Goal: Information Seeking & Learning: Learn about a topic

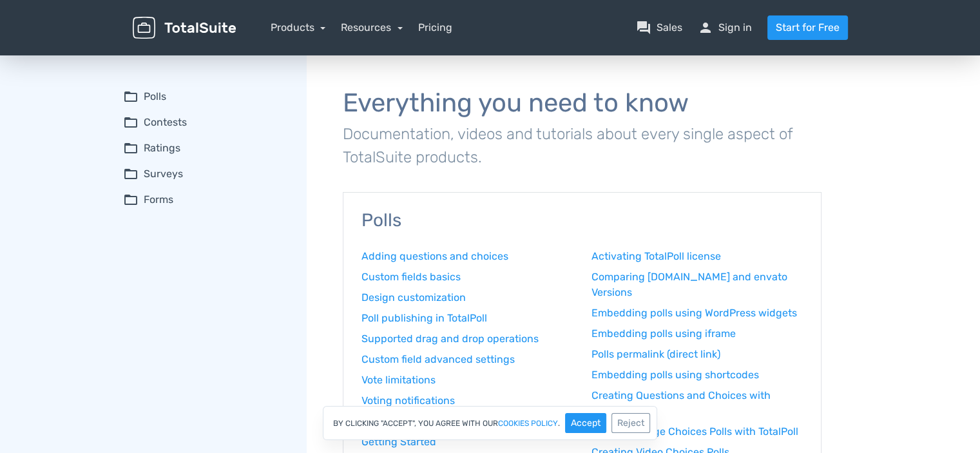
click at [157, 99] on summary "folder_open Polls" at bounding box center [206, 96] width 166 height 15
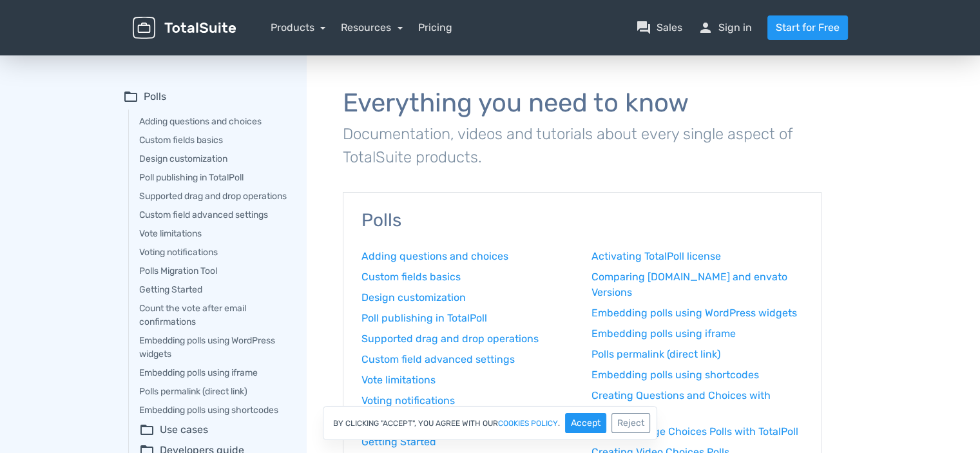
click at [187, 24] on img at bounding box center [184, 28] width 103 height 23
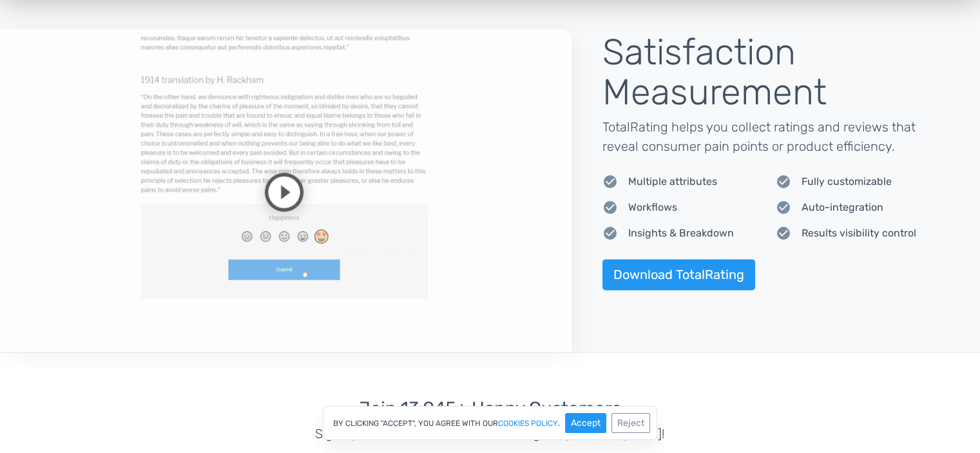
scroll to position [1749, 0]
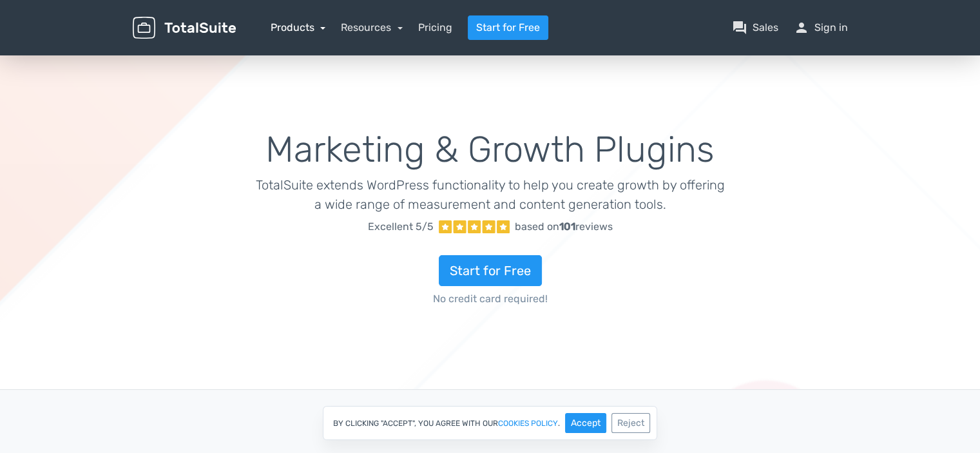
click at [317, 28] on link "Products" at bounding box center [298, 27] width 55 height 12
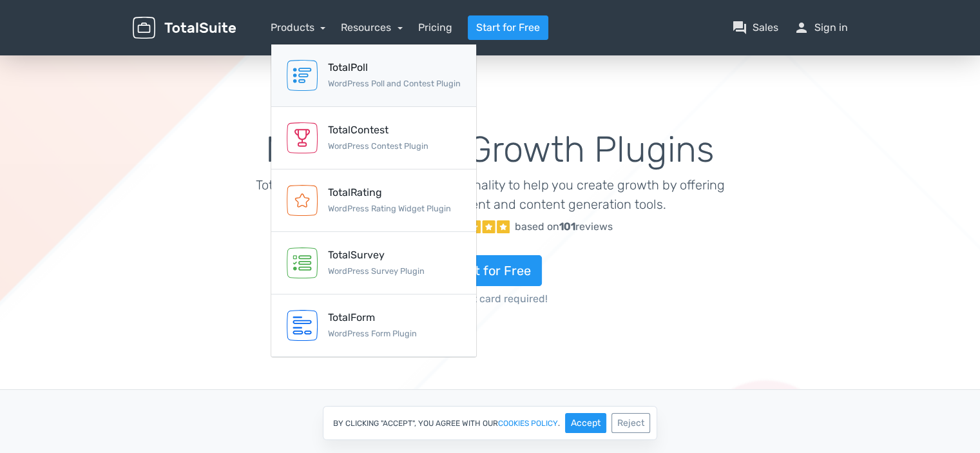
click at [343, 66] on div "TotalPoll" at bounding box center [394, 67] width 133 height 15
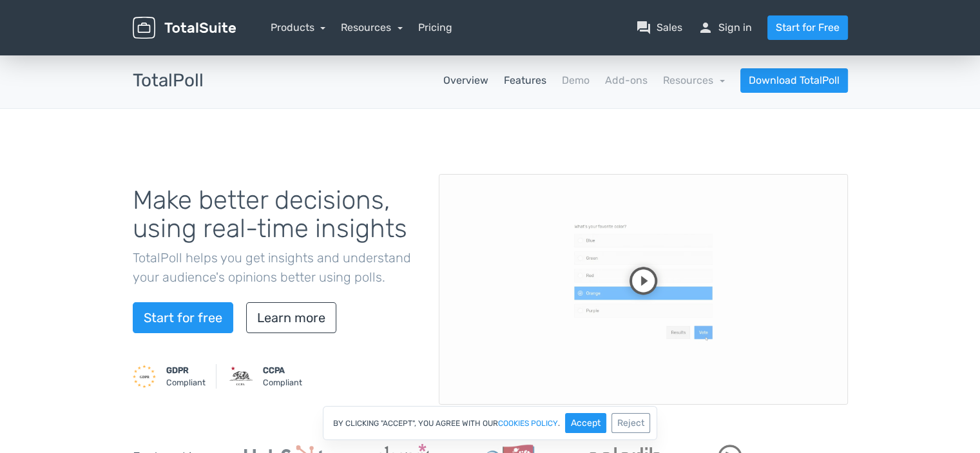
click at [540, 79] on link "Features" at bounding box center [525, 80] width 43 height 15
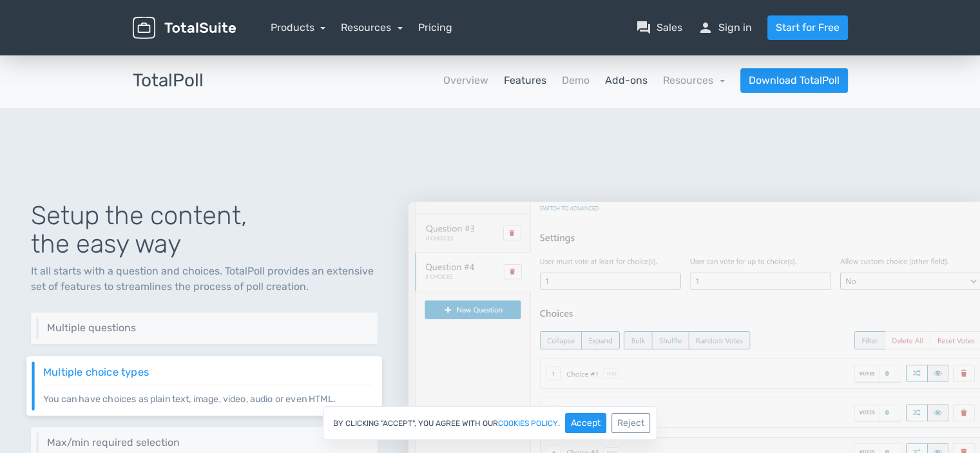
click at [625, 76] on link "Add-ons" at bounding box center [626, 80] width 43 height 15
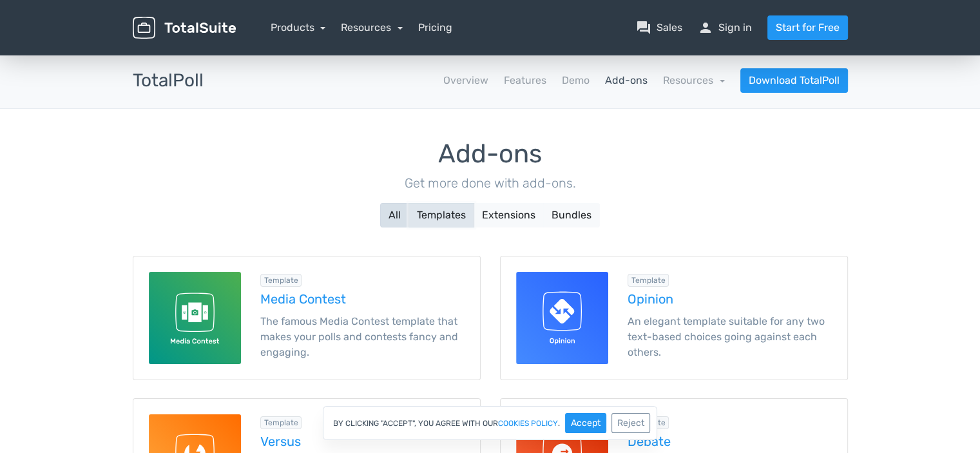
click at [450, 215] on button "Templates" at bounding box center [441, 215] width 66 height 24
click at [453, 215] on button "Templates" at bounding box center [441, 215] width 66 height 24
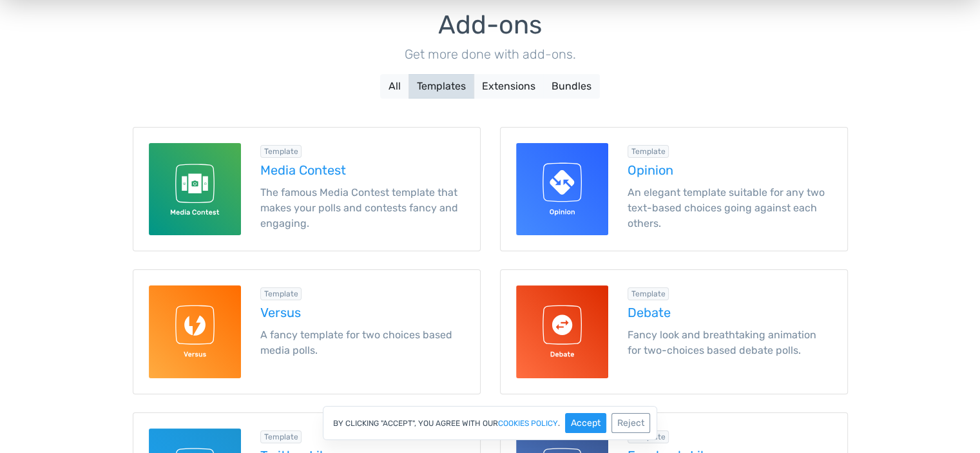
scroll to position [129, 0]
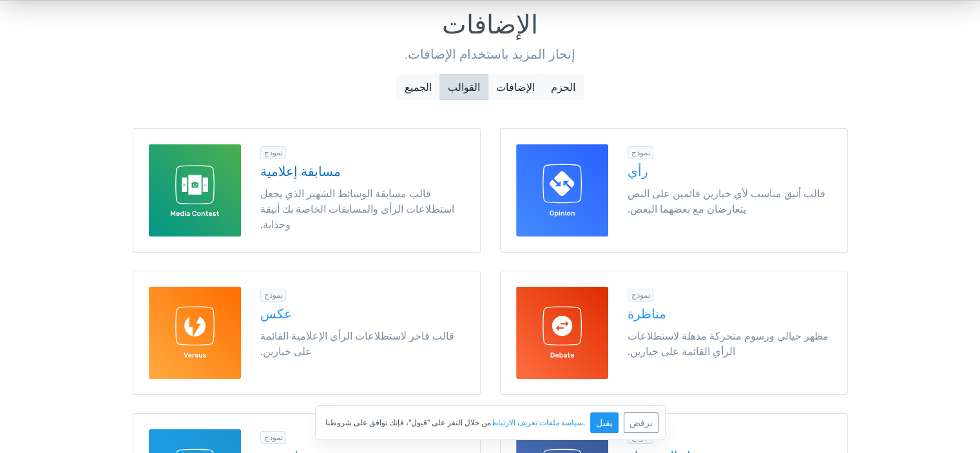
click at [199, 187] on img at bounding box center [195, 190] width 92 height 92
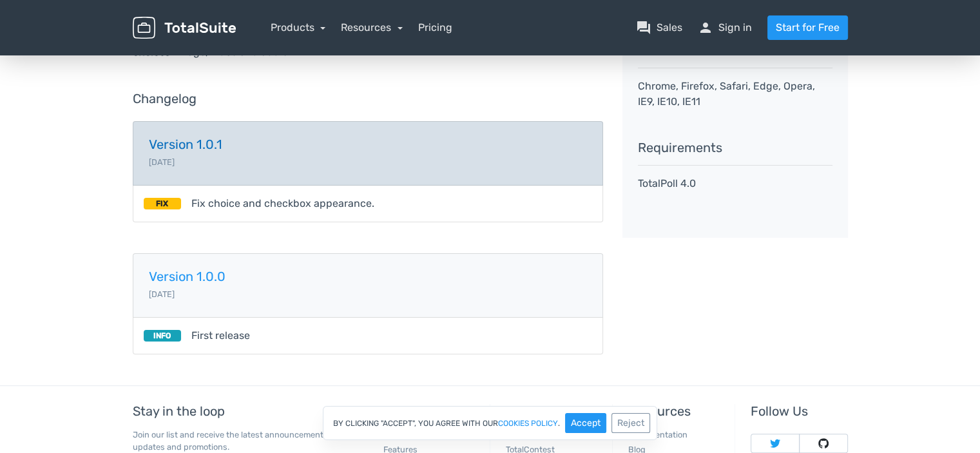
scroll to position [258, 0]
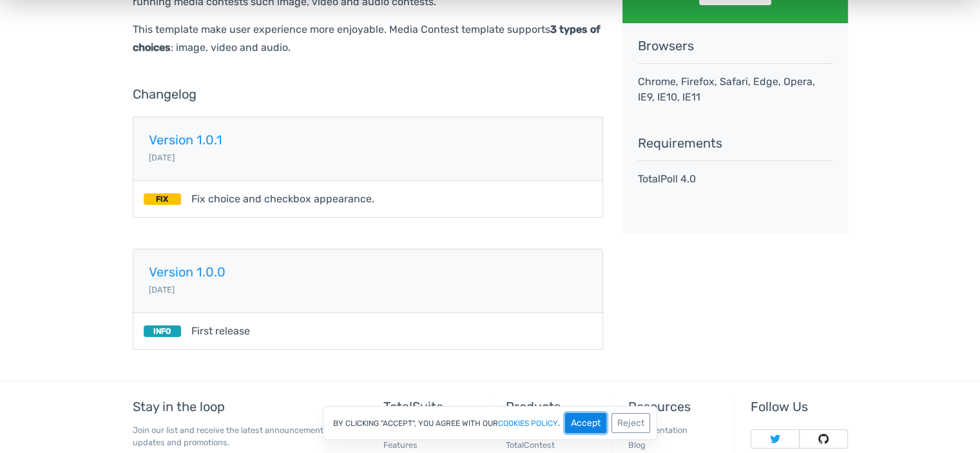
click at [585, 430] on button "Accept" at bounding box center [585, 423] width 41 height 20
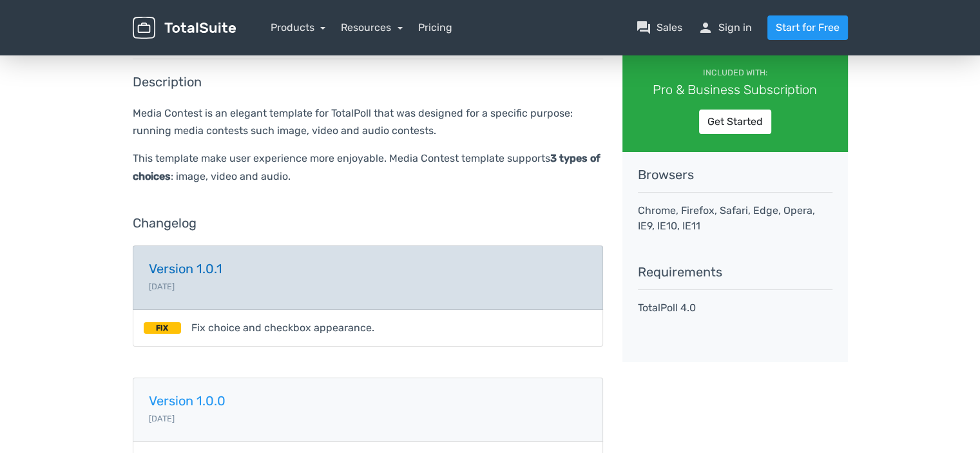
scroll to position [193, 0]
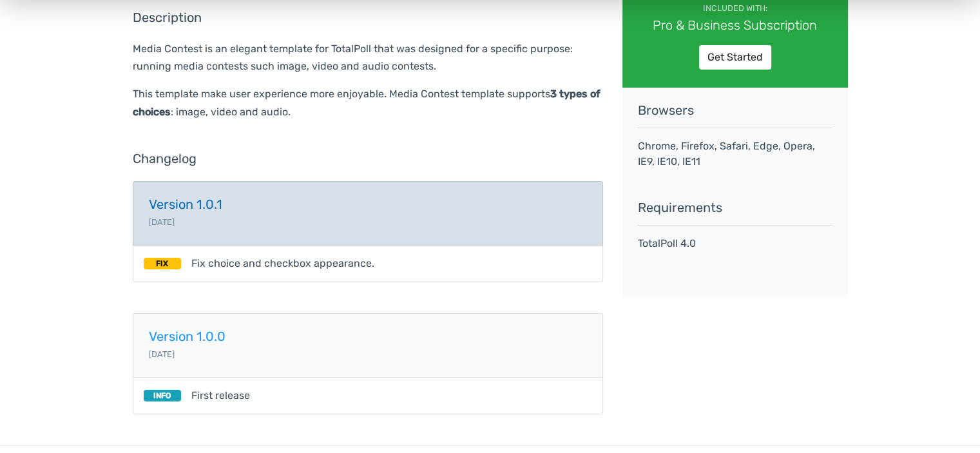
click at [246, 210] on h5 "Version 1.0.1" at bounding box center [368, 204] width 438 height 14
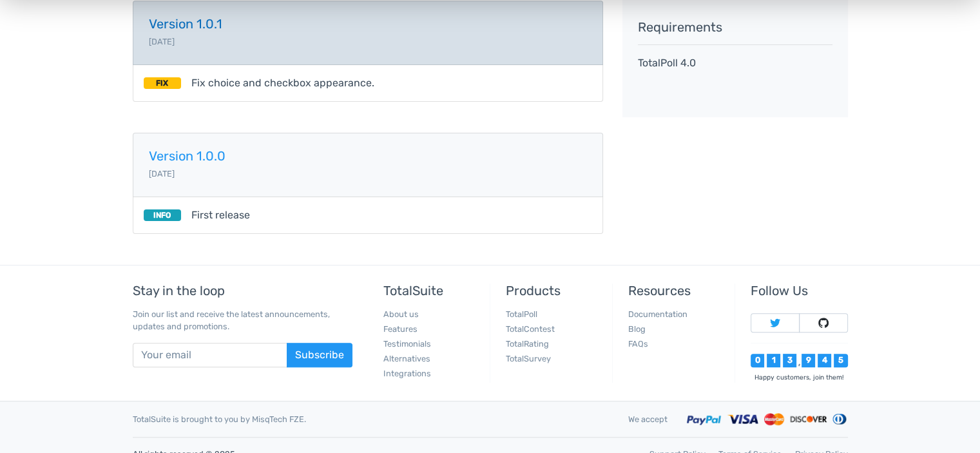
click at [409, 37] on link "Version 1.0.1 2019-02-22" at bounding box center [368, 33] width 470 height 64
click at [298, 44] on link "Version 1.0.1 2019-02-22" at bounding box center [368, 33] width 470 height 64
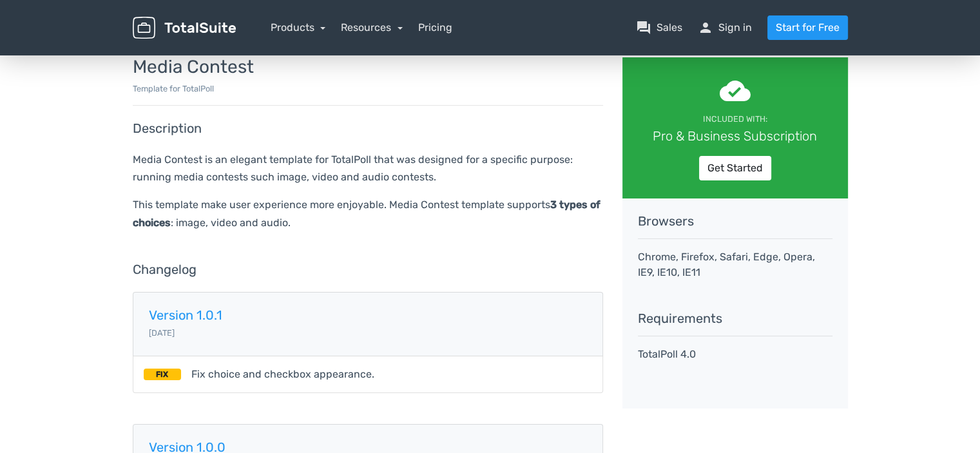
scroll to position [52, 0]
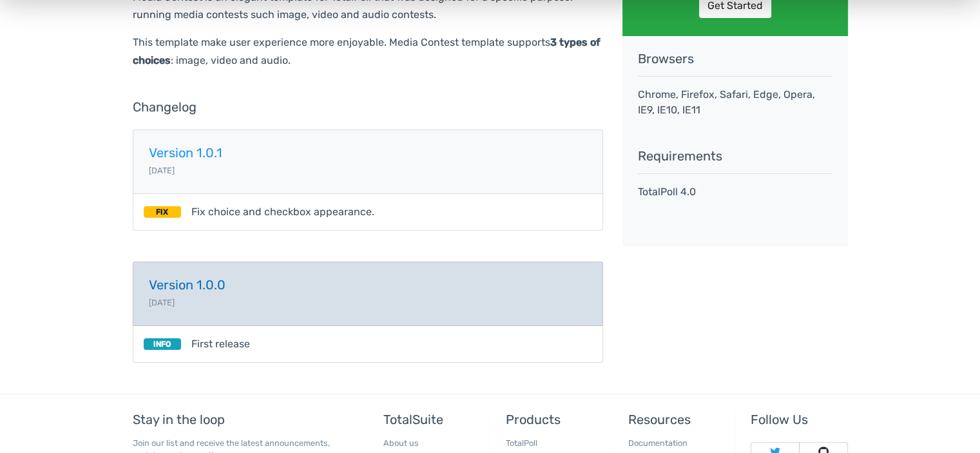
click at [364, 294] on link "Version 1.0.0 2019-02-08" at bounding box center [368, 293] width 470 height 64
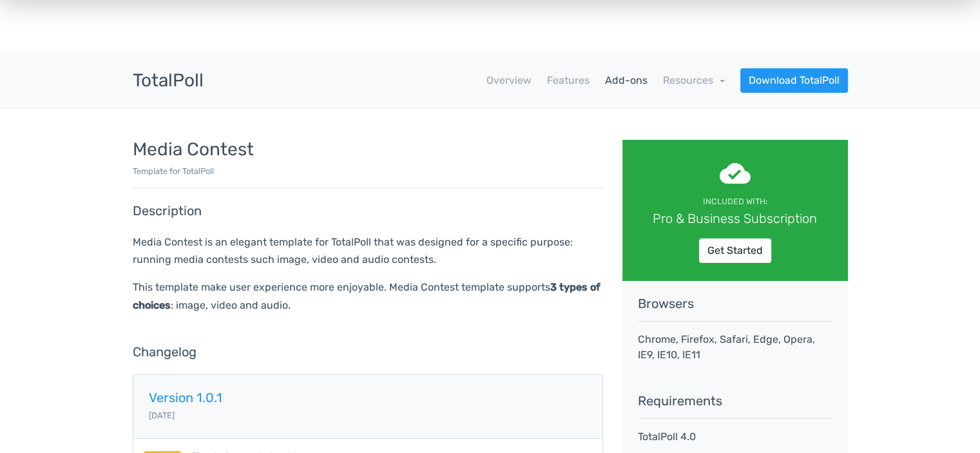
scroll to position [374, 0]
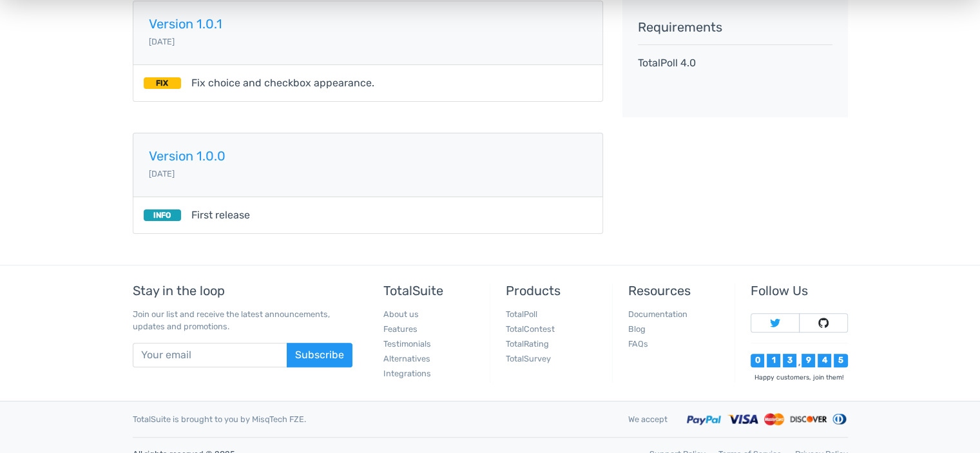
scroll to position [193, 0]
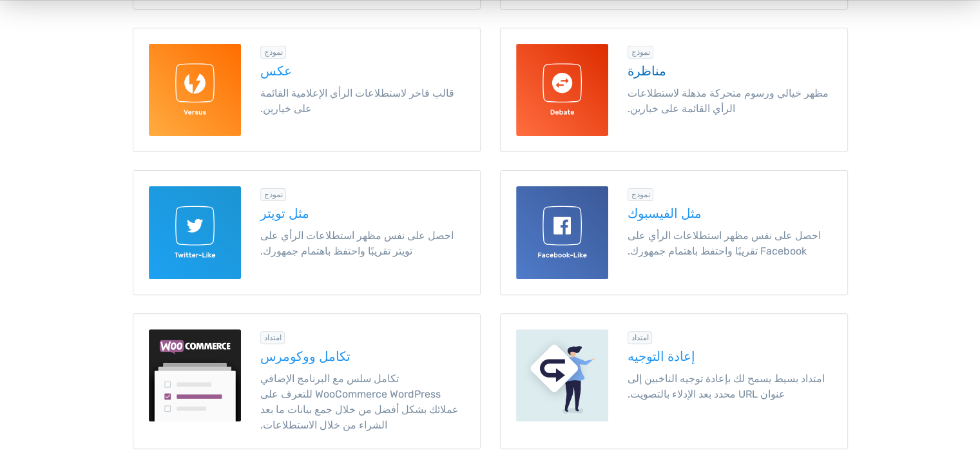
scroll to position [388, 0]
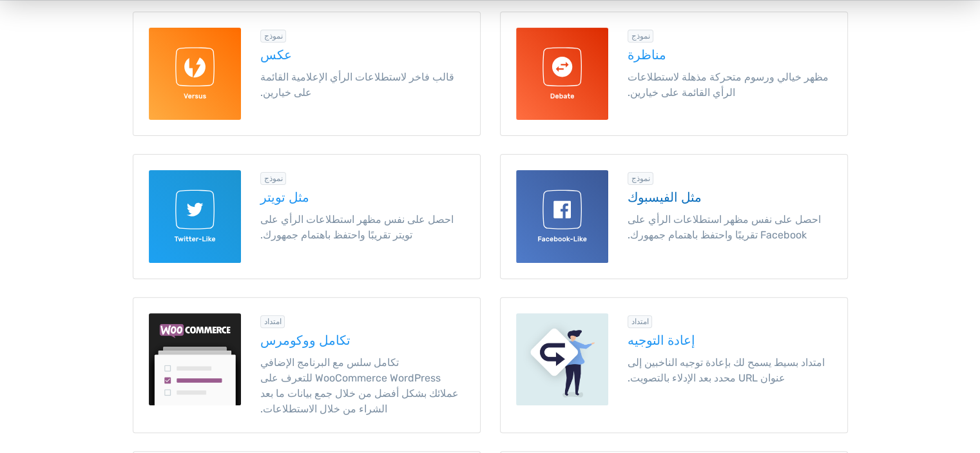
click at [580, 196] on img at bounding box center [562, 216] width 92 height 92
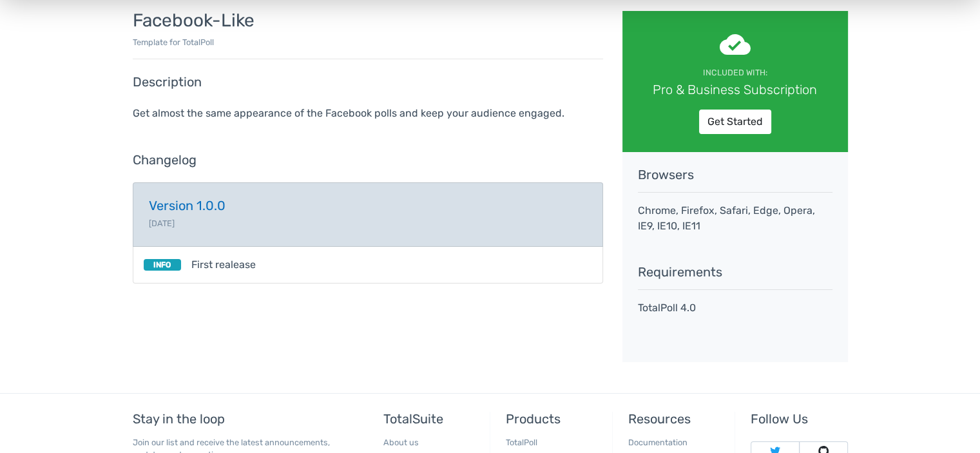
click at [497, 216] on link "Version 1.0.0 2019-02-08" at bounding box center [368, 214] width 470 height 64
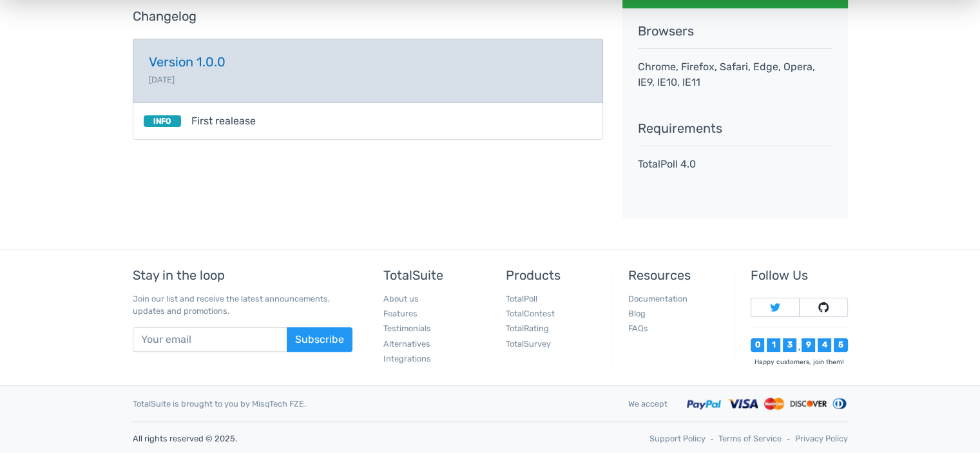
click at [495, 74] on link "Version 1.0.0 2019-02-08" at bounding box center [368, 71] width 470 height 64
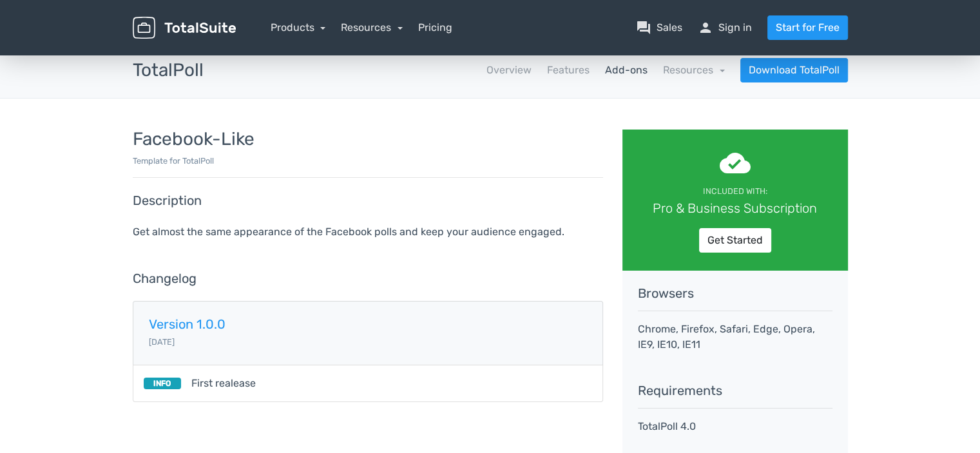
scroll to position [0, 0]
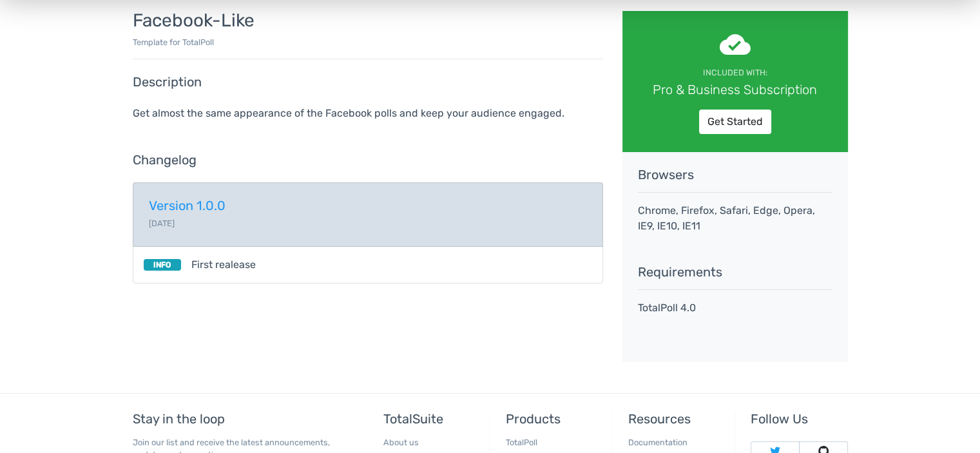
click at [438, 226] on link "Version 1.0.0 2019-02-08" at bounding box center [368, 214] width 470 height 64
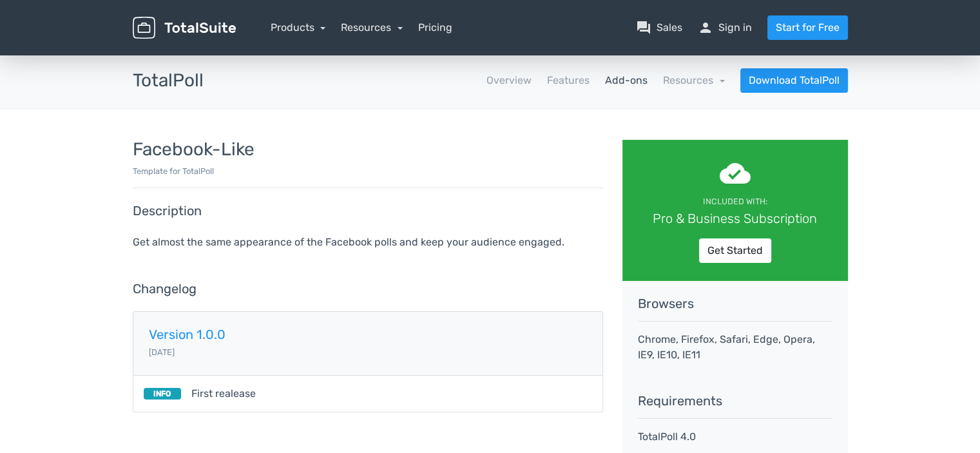
click at [733, 35] on nav "Products TotalPoll WordPress Poll and Contest Plugin TotalContest WordPress Con…" at bounding box center [551, 27] width 612 height 24
click at [736, 26] on link "person Sign in" at bounding box center [725, 27] width 54 height 15
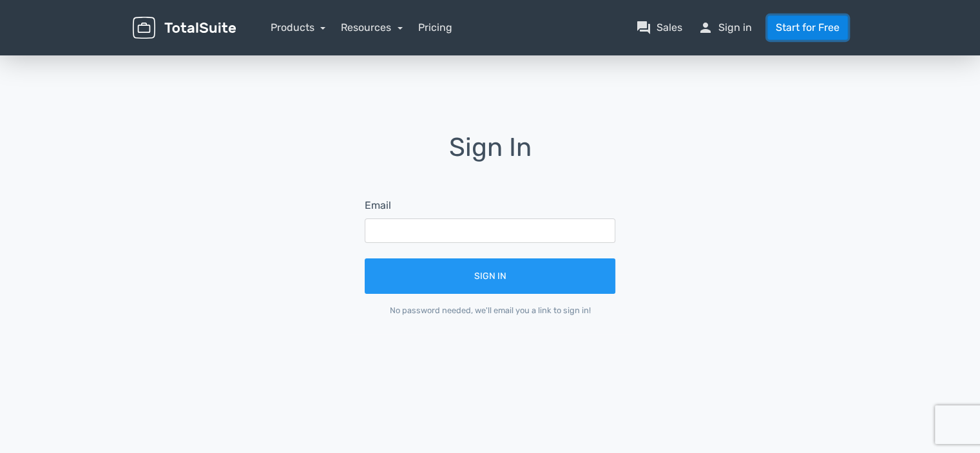
click at [814, 38] on link "Start for Free" at bounding box center [807, 27] width 81 height 24
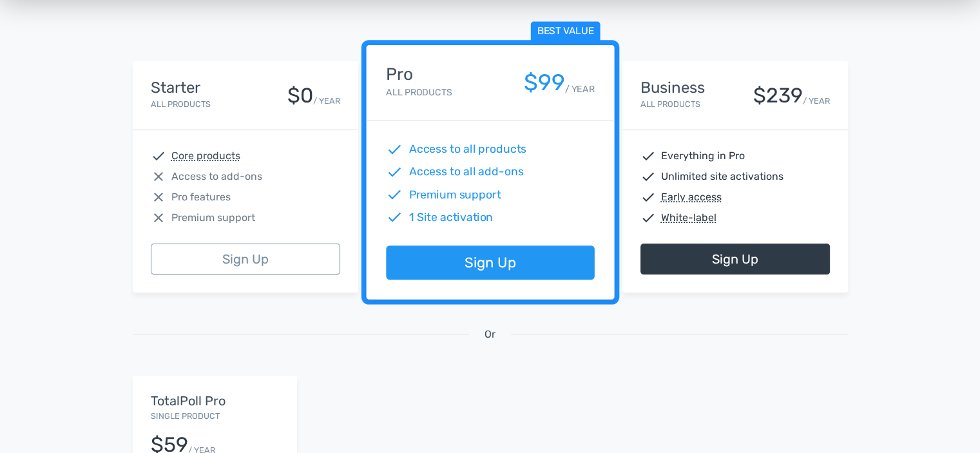
scroll to position [258, 0]
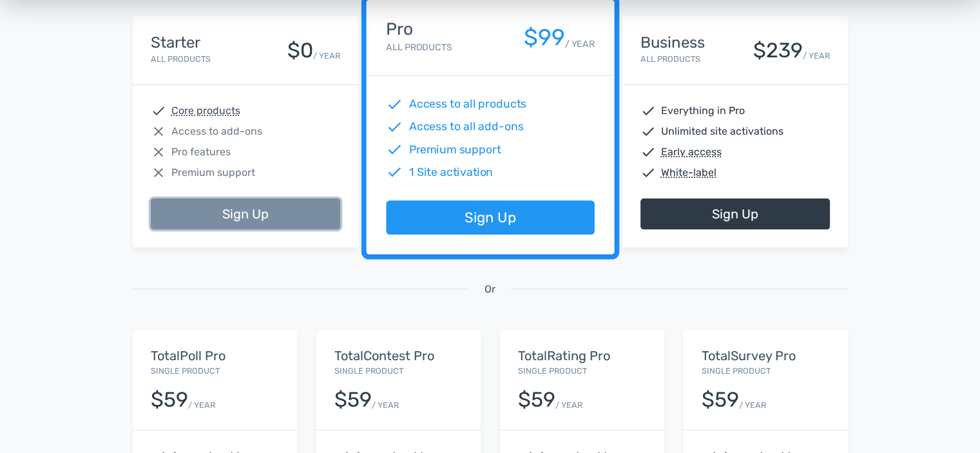
click at [280, 218] on link "Sign Up" at bounding box center [245, 213] width 189 height 31
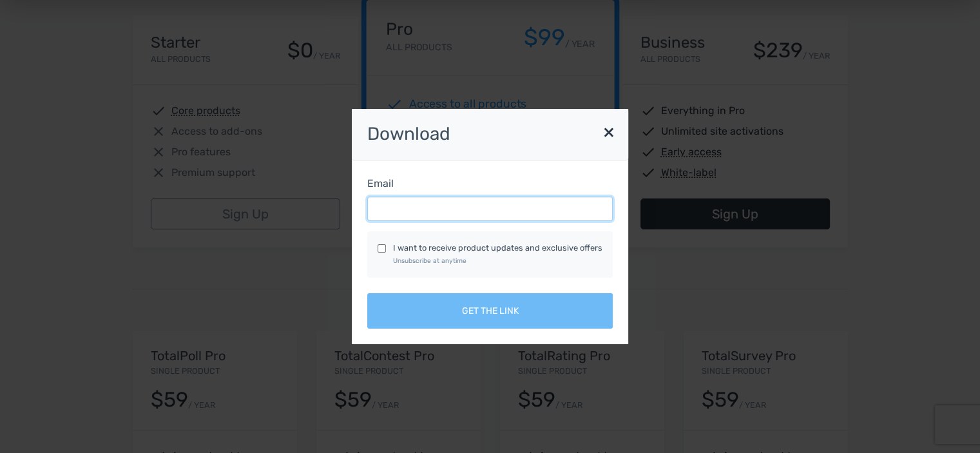
click at [425, 204] on input "Email" at bounding box center [489, 208] width 245 height 24
type input "mejahed11@gmail.com"
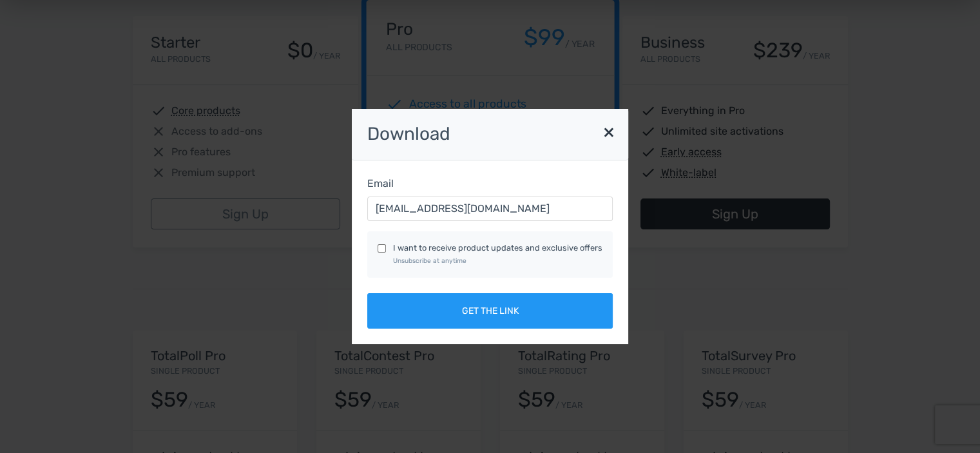
click at [430, 250] on label "I want to receive product updates and exclusive offers Unsubscribe at anytime" at bounding box center [497, 254] width 209 height 24
click at [386, 250] on input "I want to receive product updates and exclusive offers Unsubscribe at anytime" at bounding box center [381, 248] width 8 height 8
checkbox input "true"
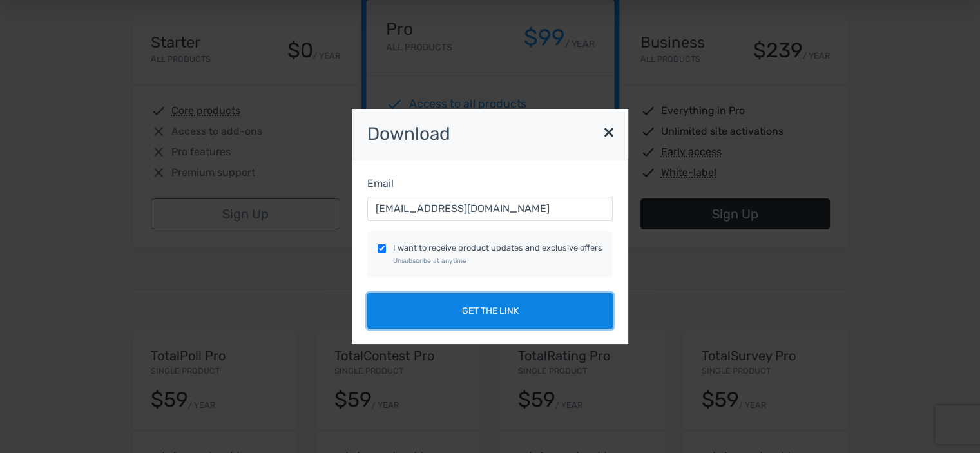
click at [460, 311] on button "Get the link" at bounding box center [489, 310] width 245 height 35
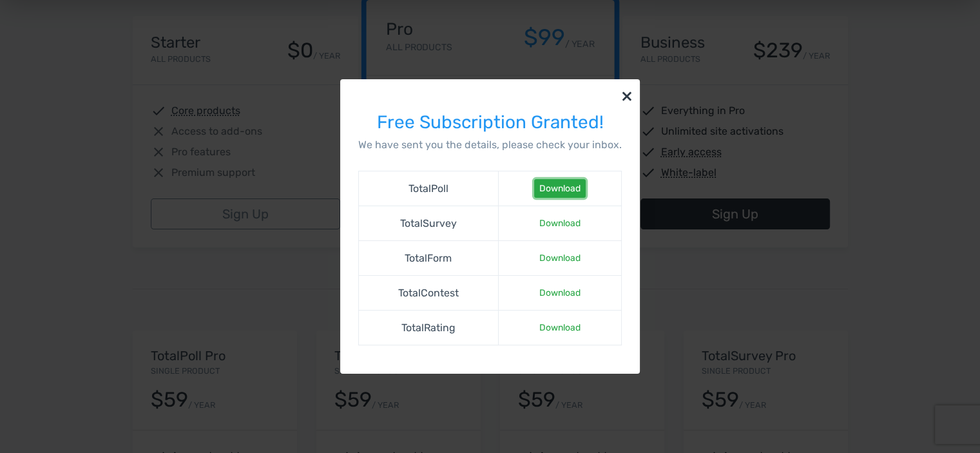
click at [565, 189] on link "Download" at bounding box center [560, 188] width 52 height 19
click at [621, 97] on button "×" at bounding box center [627, 95] width 26 height 32
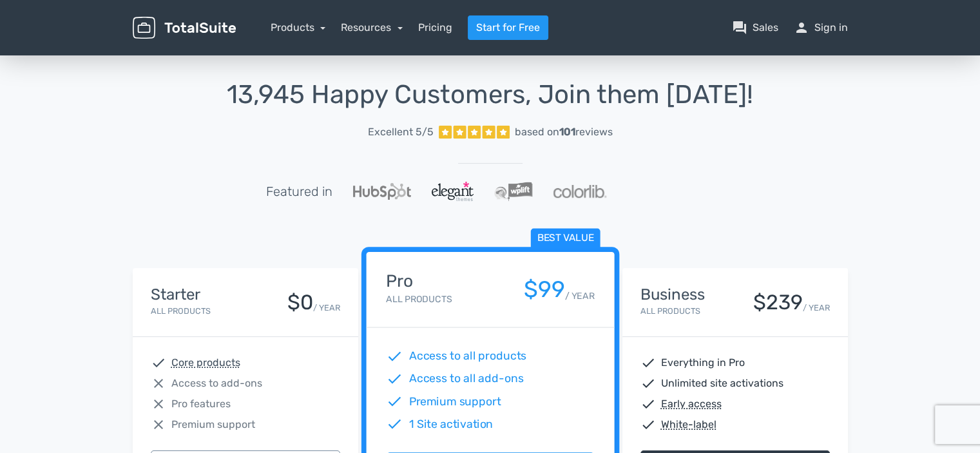
scroll to position [0, 0]
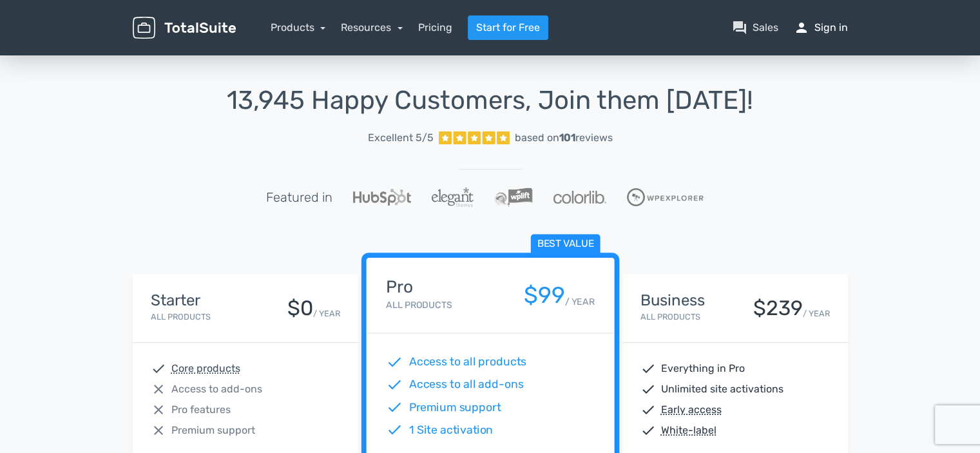
click at [819, 34] on nav "Products TotalPoll WordPress Poll and Contest Plugin TotalContest WordPress Con…" at bounding box center [551, 27] width 612 height 24
click at [819, 32] on link "person Sign in" at bounding box center [820, 27] width 54 height 15
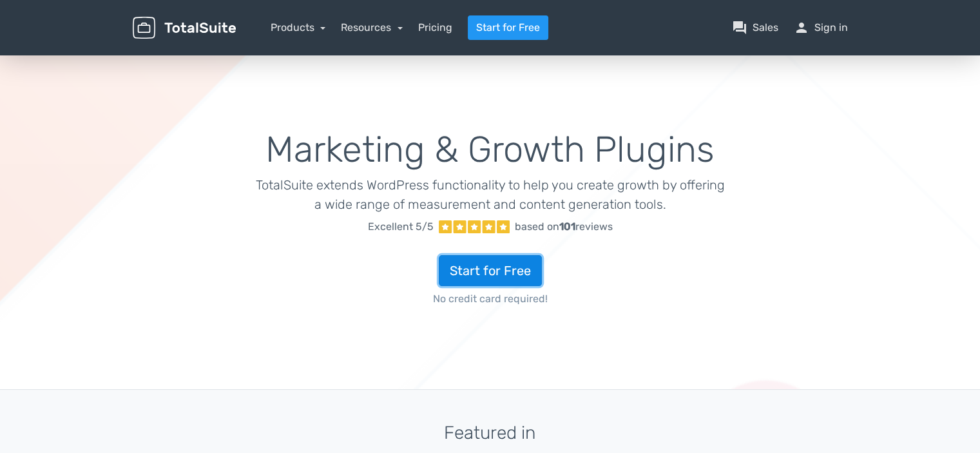
drag, startPoint x: 0, startPoint y: 0, endPoint x: 497, endPoint y: 272, distance: 567.0
click at [497, 272] on link "Start for Free" at bounding box center [490, 270] width 103 height 31
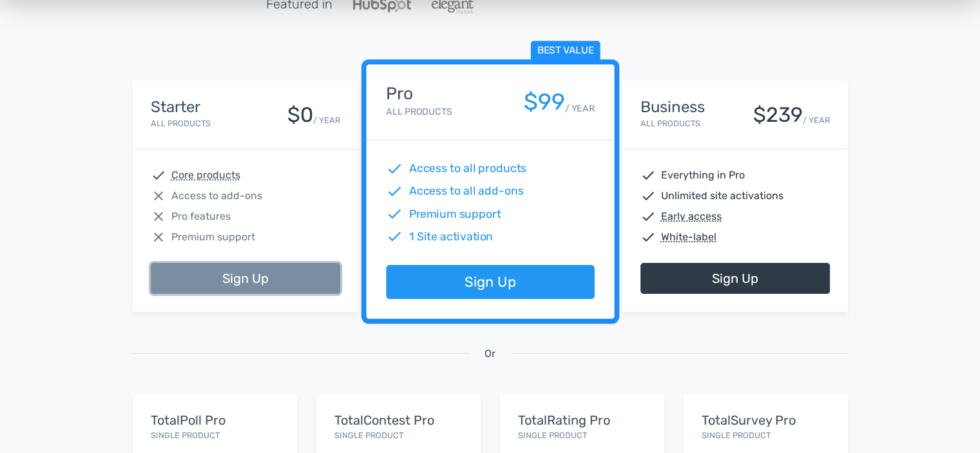
click at [288, 283] on link "Sign Up" at bounding box center [245, 278] width 189 height 31
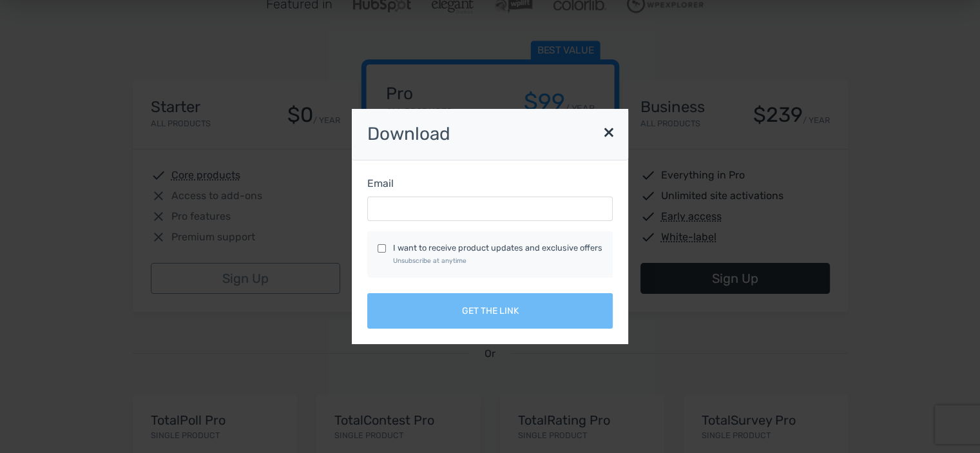
click at [384, 247] on input "I want to receive product updates and exclusive offers Unsubscribe at anytime" at bounding box center [381, 248] width 8 height 8
checkbox input "true"
click at [415, 211] on input "Email" at bounding box center [489, 208] width 245 height 24
type input "mejahed11@gmail.com"
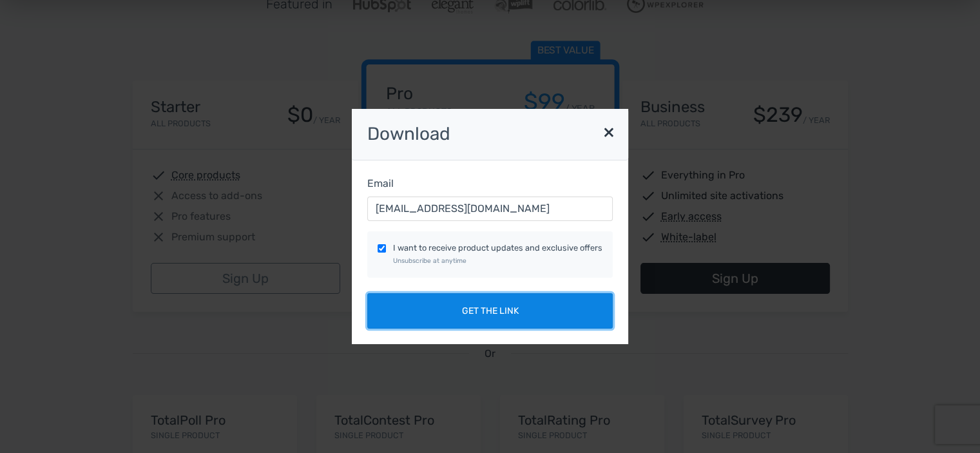
click at [460, 314] on button "Get the link" at bounding box center [489, 310] width 245 height 35
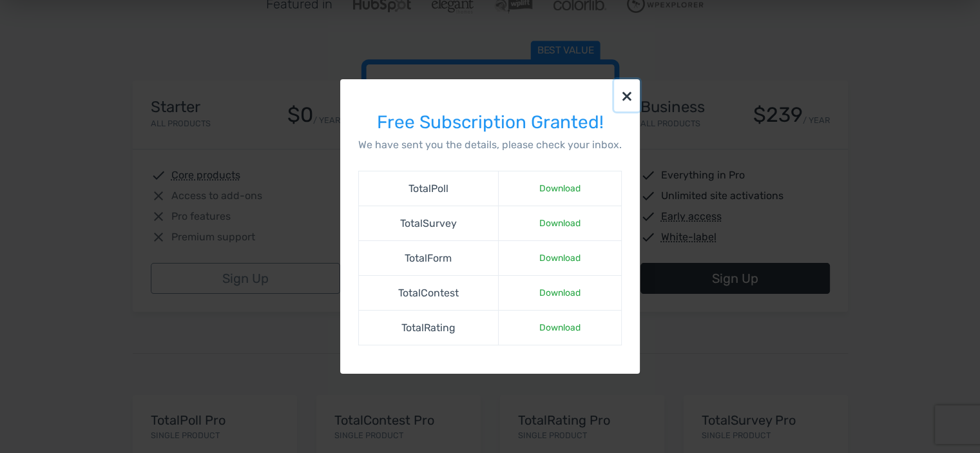
click at [623, 97] on button "×" at bounding box center [627, 95] width 26 height 32
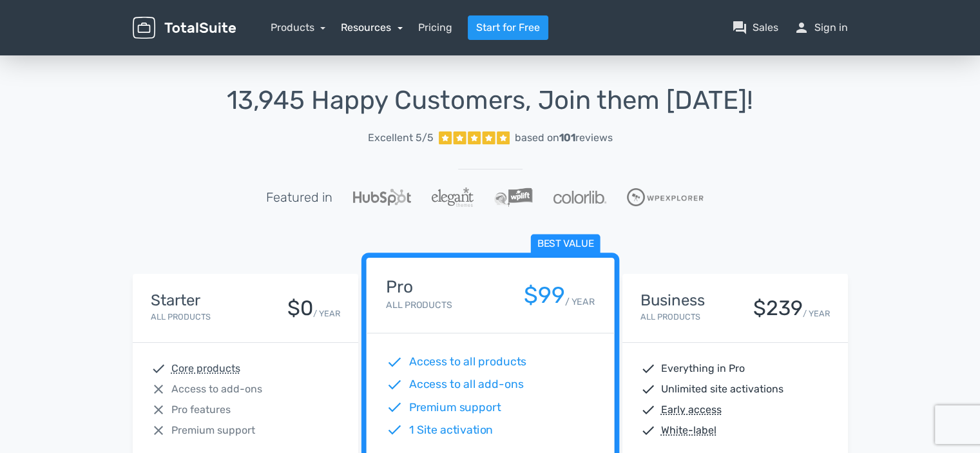
click at [398, 28] on link "Resources" at bounding box center [372, 27] width 62 height 12
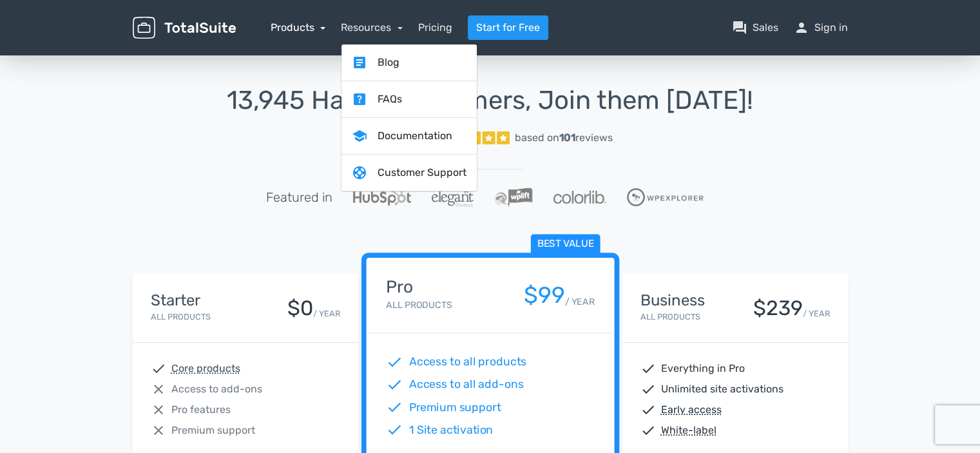
click at [322, 28] on link "Products" at bounding box center [298, 27] width 55 height 12
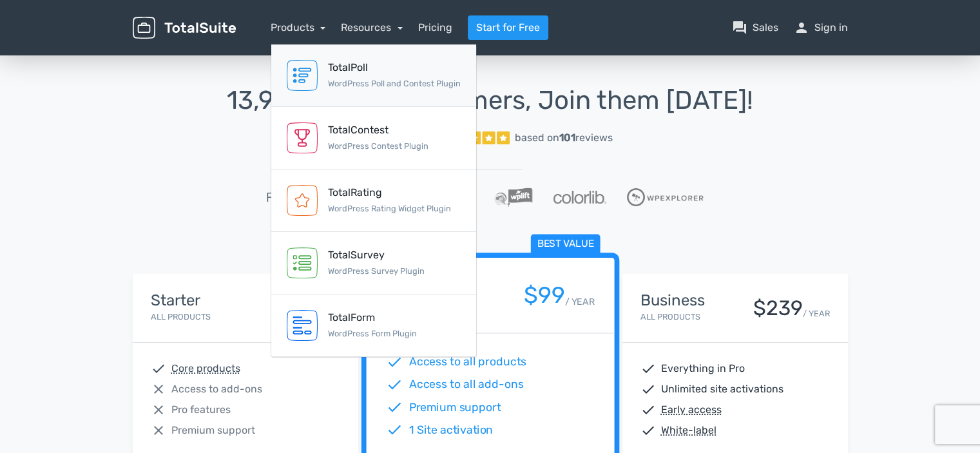
click at [348, 71] on div "TotalPoll" at bounding box center [394, 67] width 133 height 15
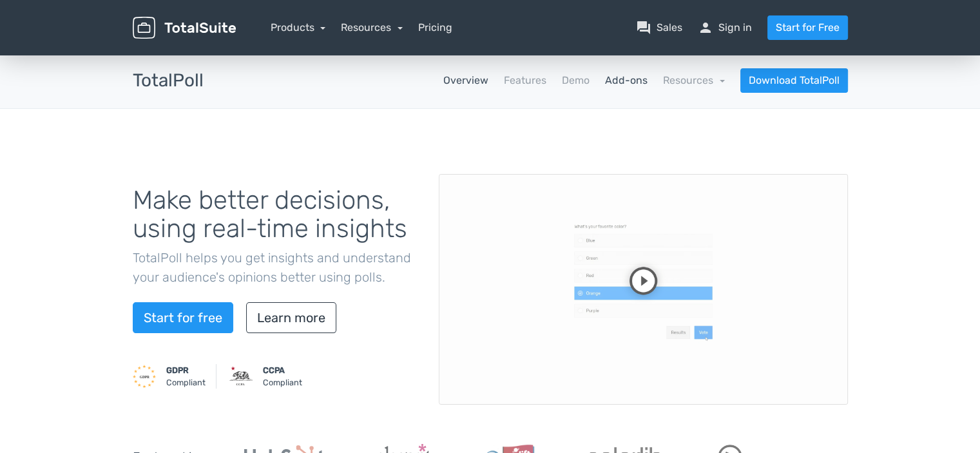
click at [611, 79] on link "Add-ons" at bounding box center [626, 80] width 43 height 15
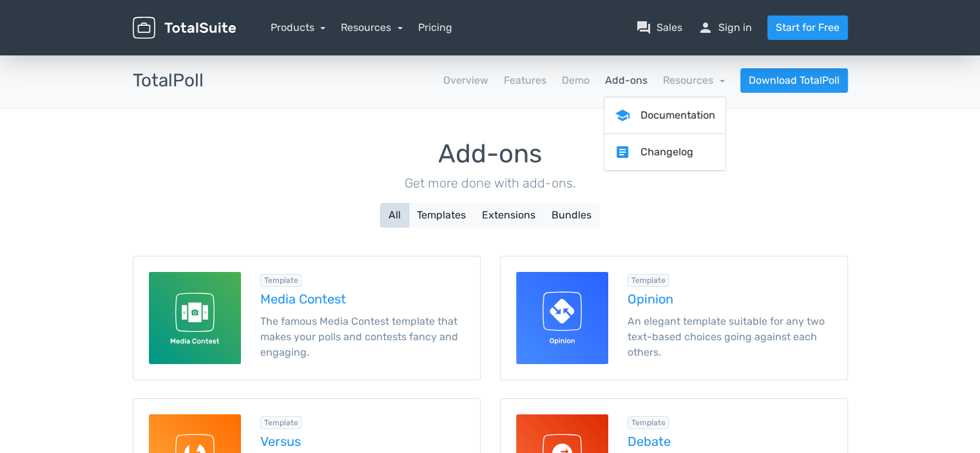
click at [806, 193] on div "Add-ons Get more done with add-ons. All Templates Extensions Bundles" at bounding box center [490, 184] width 715 height 88
click at [446, 219] on button "Templates" at bounding box center [441, 215] width 66 height 24
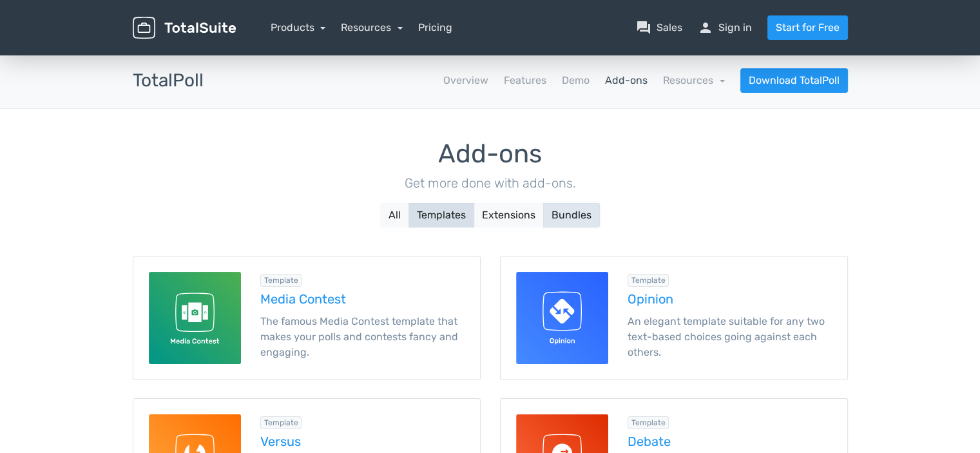
click at [571, 216] on button "Bundles" at bounding box center [571, 215] width 57 height 24
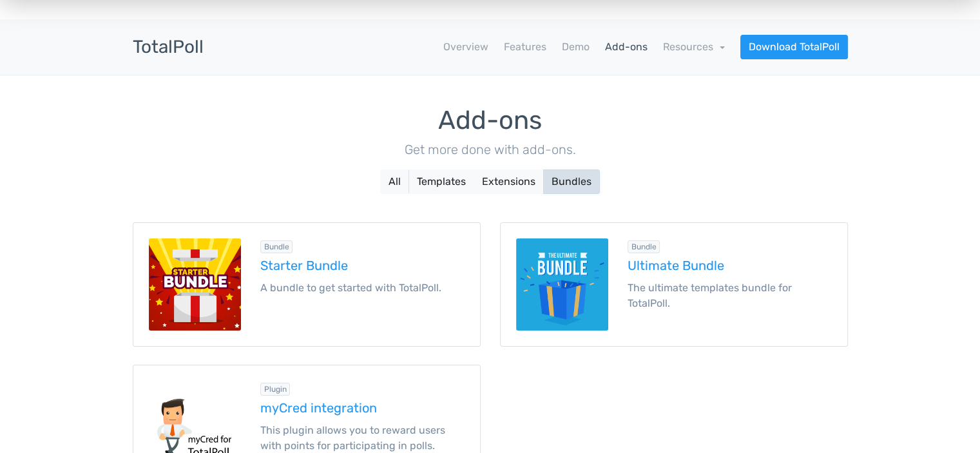
scroll to position [64, 0]
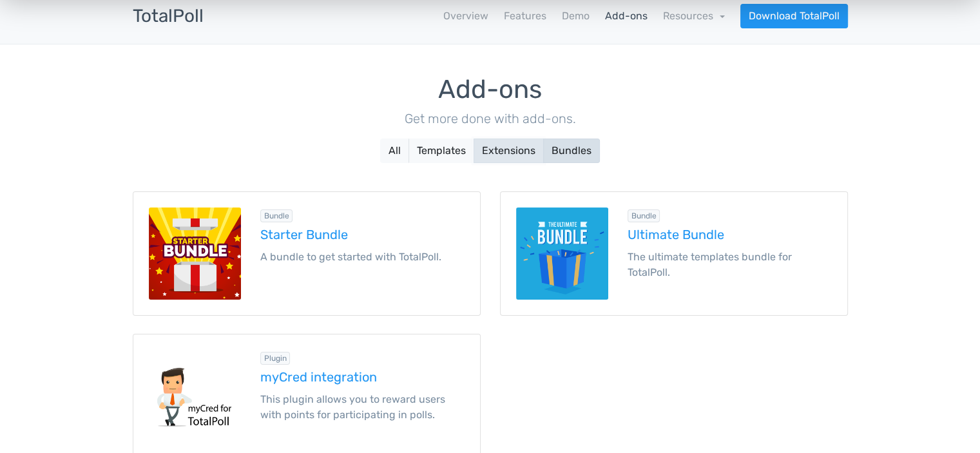
click at [518, 157] on button "Extensions" at bounding box center [508, 150] width 70 height 24
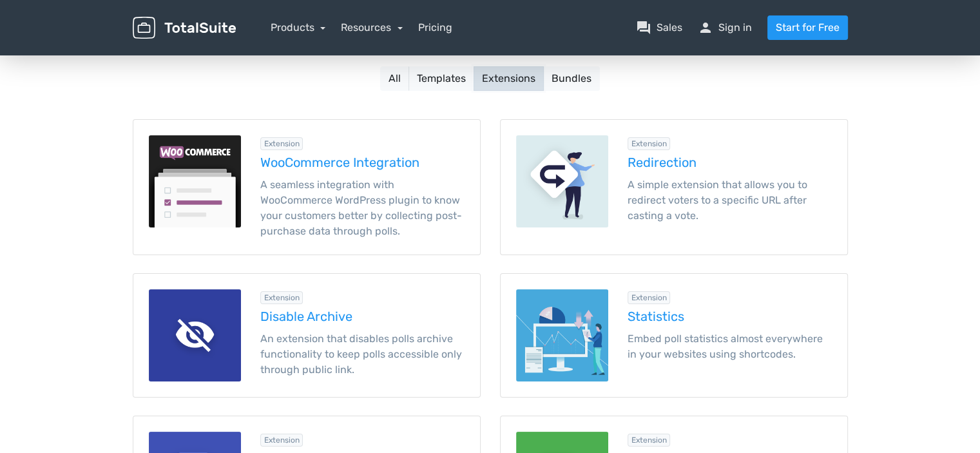
scroll to position [129, 0]
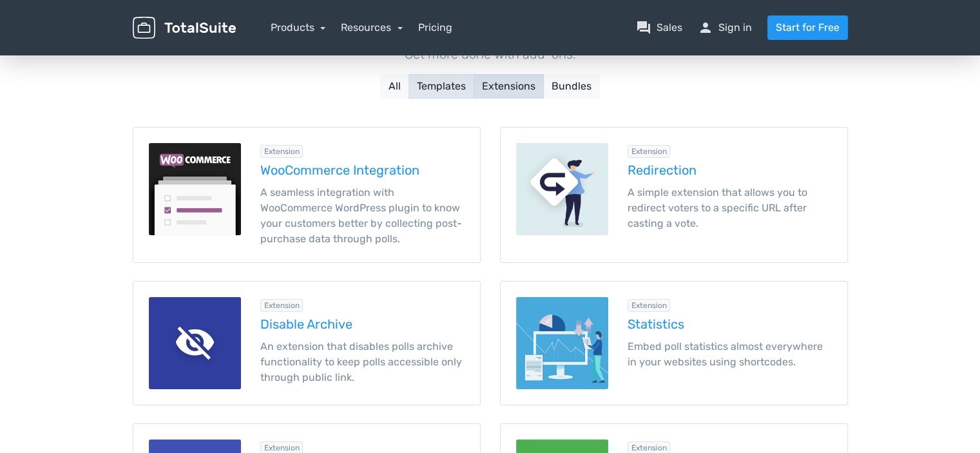
click at [464, 85] on button "Templates" at bounding box center [441, 86] width 66 height 24
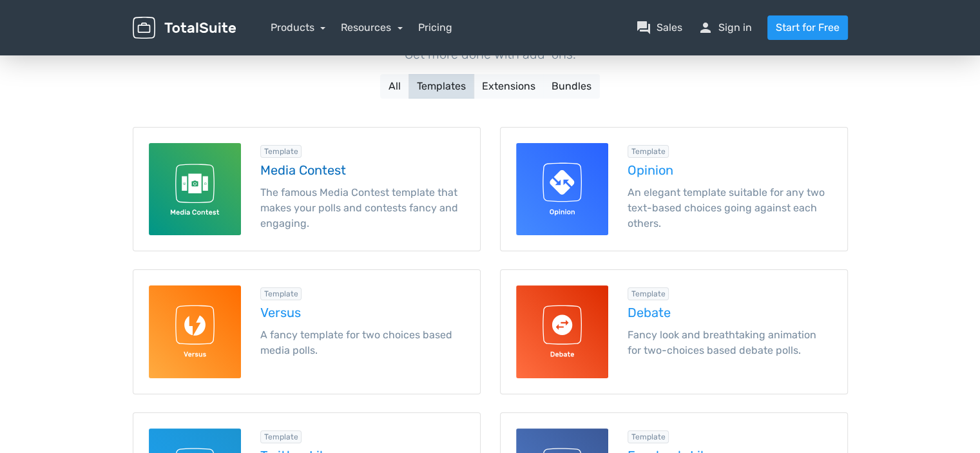
click at [218, 176] on img at bounding box center [195, 189] width 92 height 92
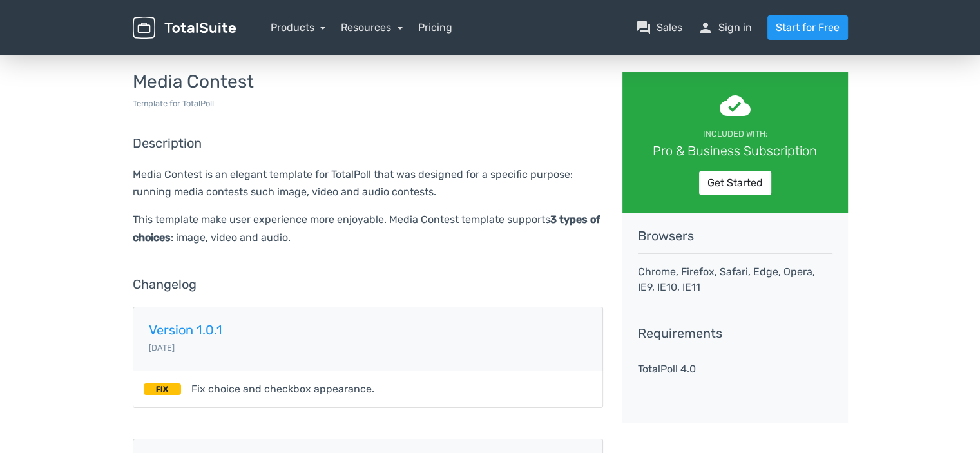
scroll to position [129, 0]
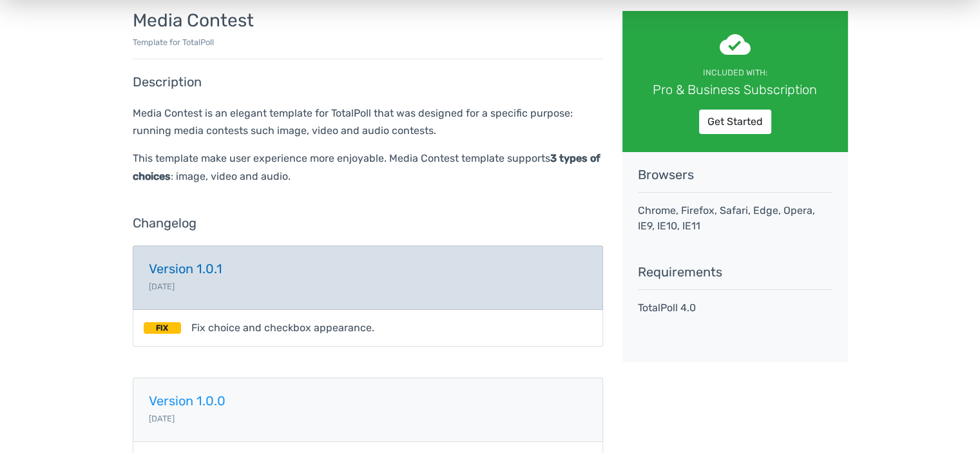
click at [204, 278] on link "Version 1.0.1 2019-02-22" at bounding box center [368, 277] width 470 height 64
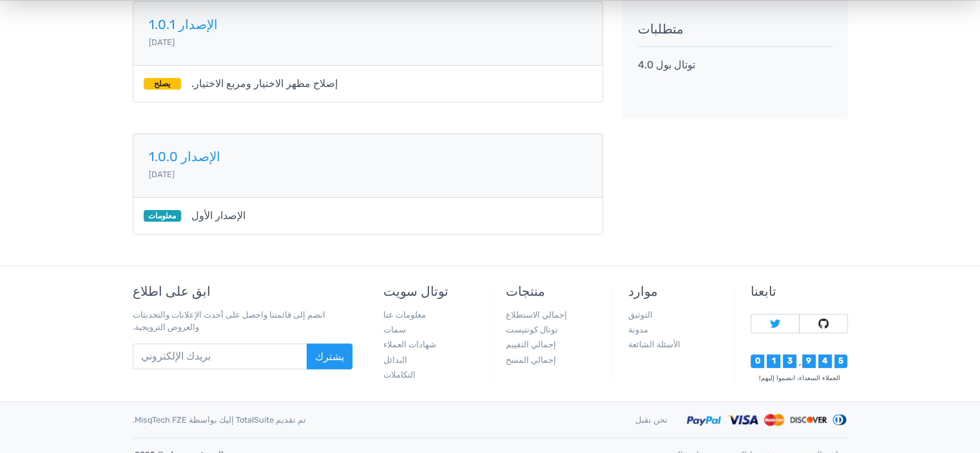
scroll to position [375, 0]
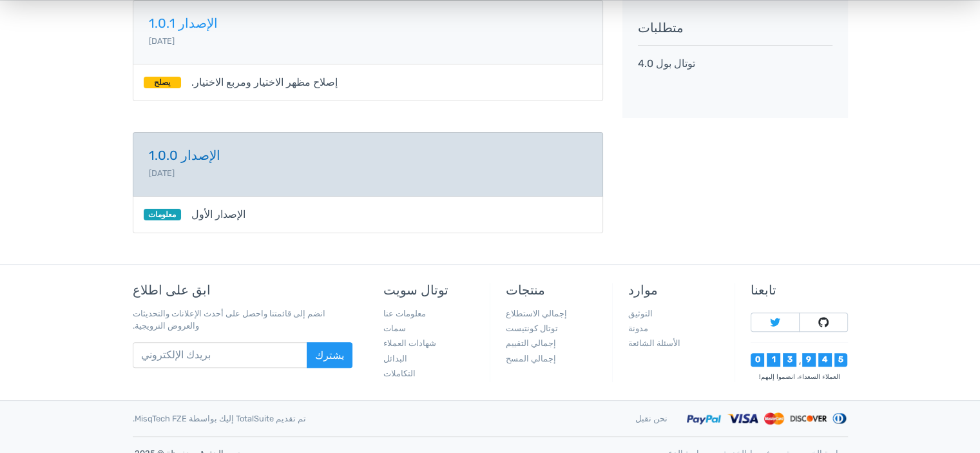
click at [311, 165] on link "الإصدار 1.0.0 2019-02-08" at bounding box center [368, 164] width 470 height 64
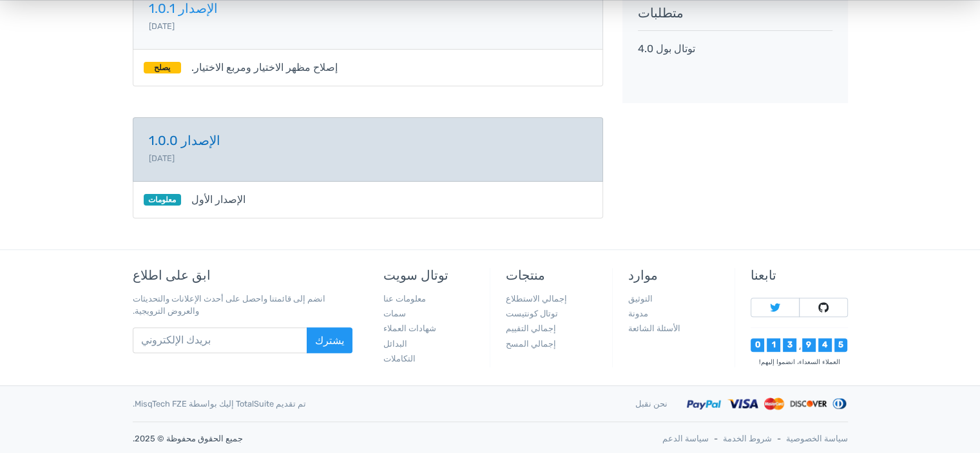
click at [311, 161] on link "الإصدار 1.0.0 2019-02-08" at bounding box center [368, 149] width 470 height 64
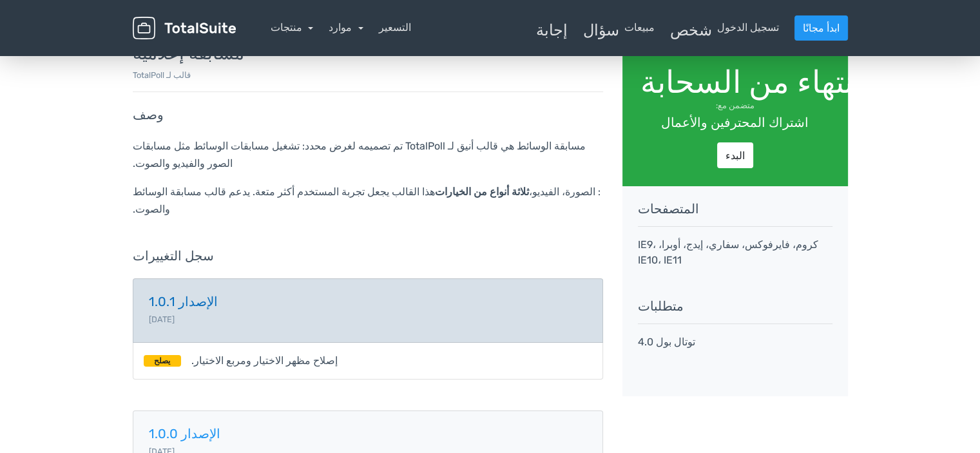
scroll to position [68, 0]
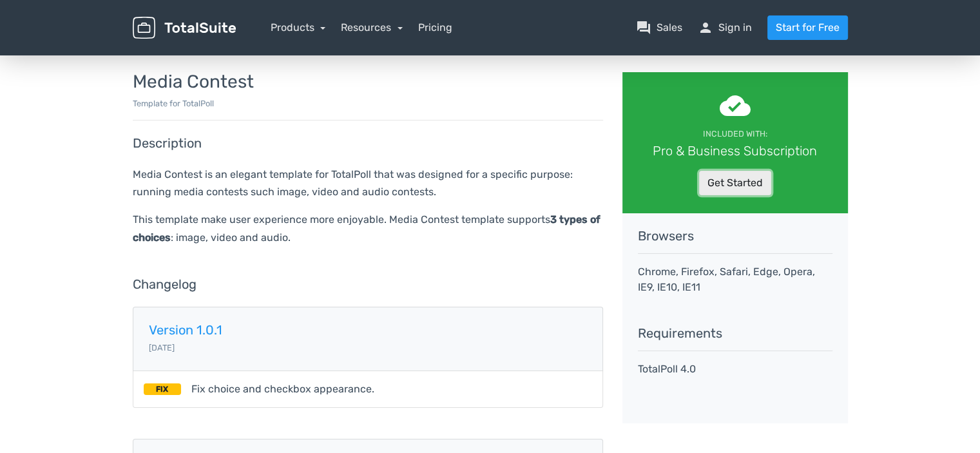
click at [739, 187] on link "Get Started" at bounding box center [735, 183] width 72 height 24
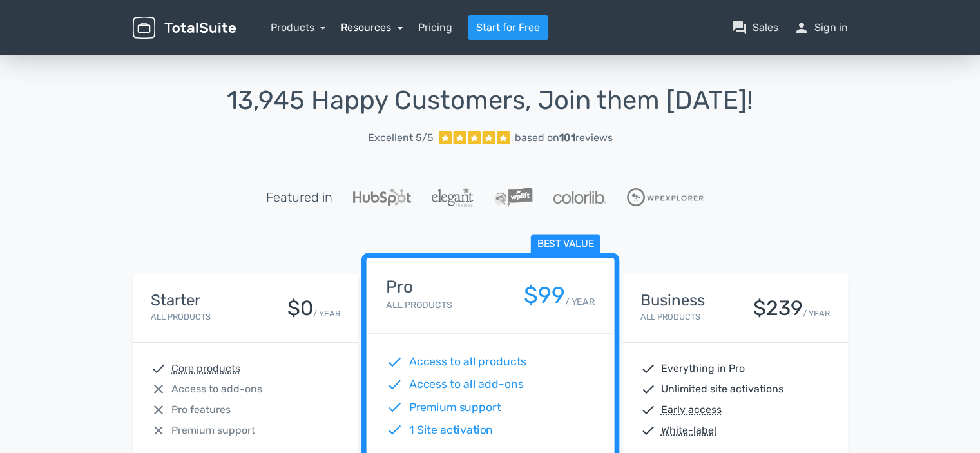
click at [394, 25] on link "Resources" at bounding box center [372, 27] width 62 height 12
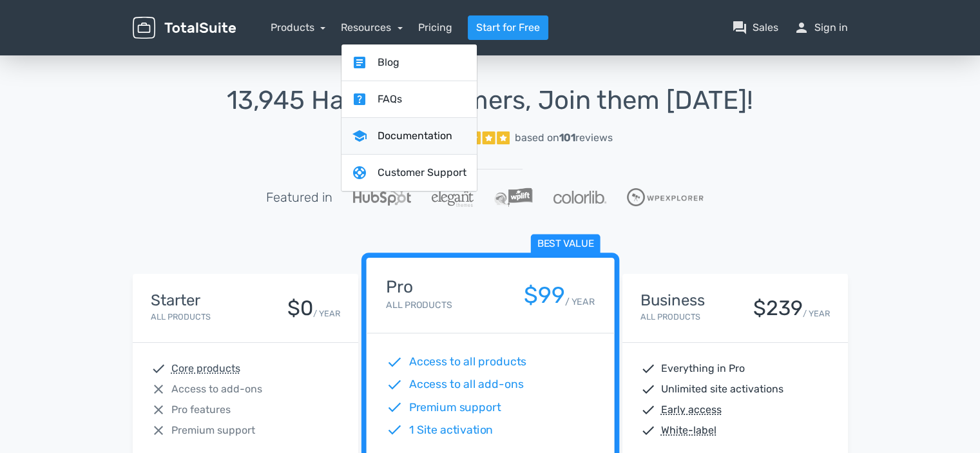
click at [413, 135] on link "school Documentation" at bounding box center [408, 136] width 135 height 37
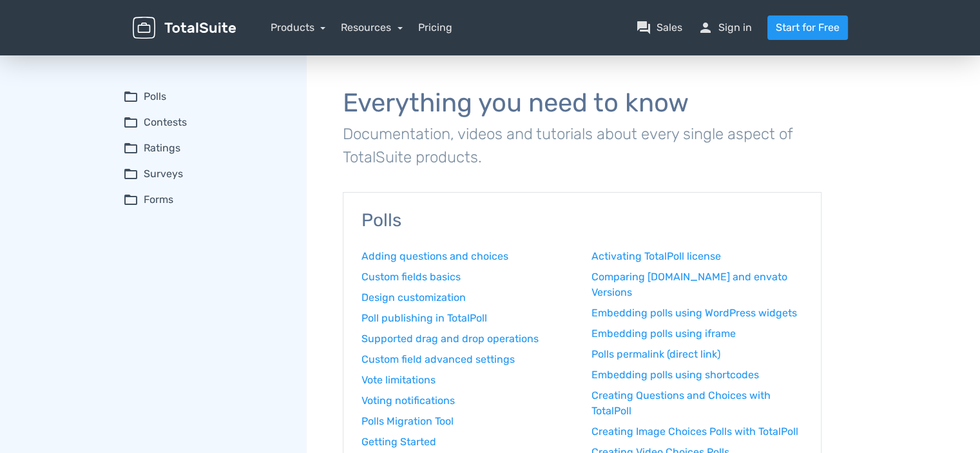
click at [178, 99] on summary "folder_open Polls" at bounding box center [206, 96] width 166 height 15
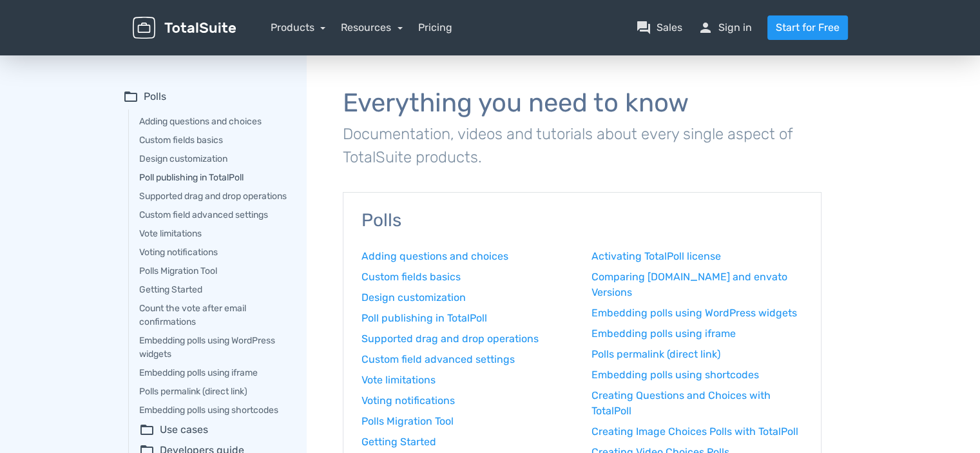
click at [206, 180] on link "Poll publishing in TotalPoll" at bounding box center [213, 178] width 149 height 14
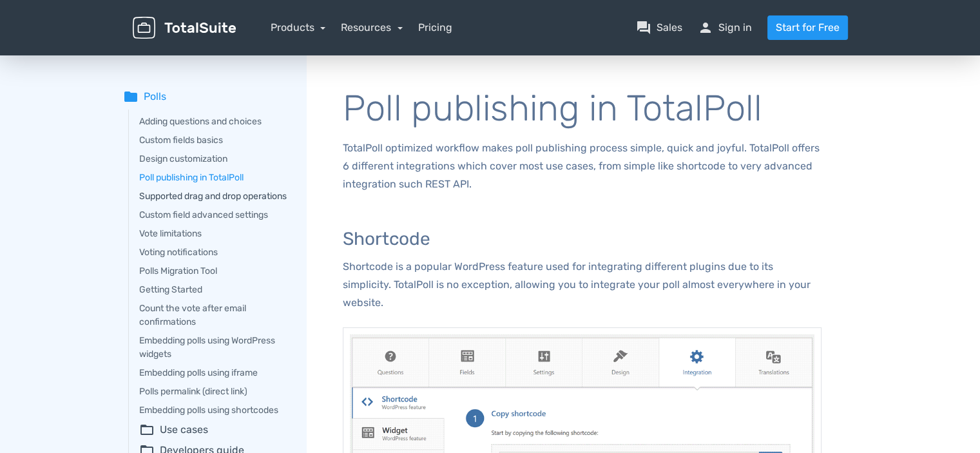
click at [211, 201] on link "Supported drag and drop operations" at bounding box center [213, 196] width 149 height 14
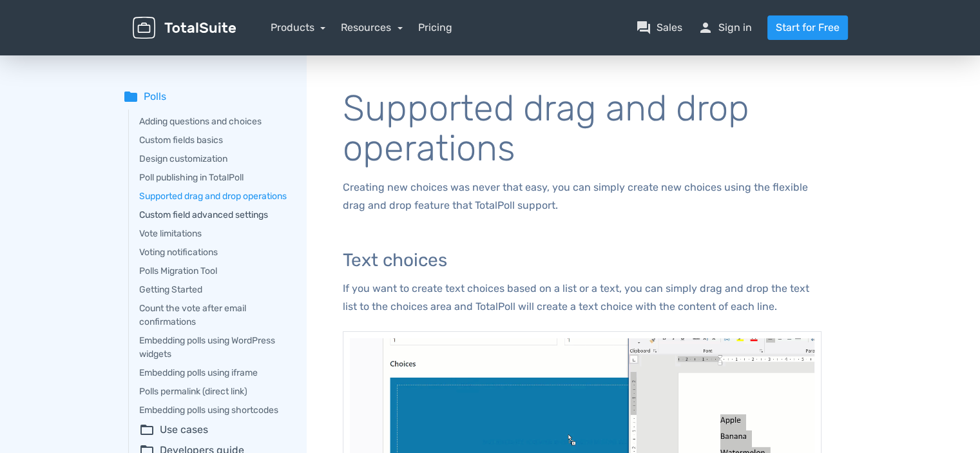
click at [192, 222] on link "Custom field advanced settings" at bounding box center [213, 215] width 149 height 14
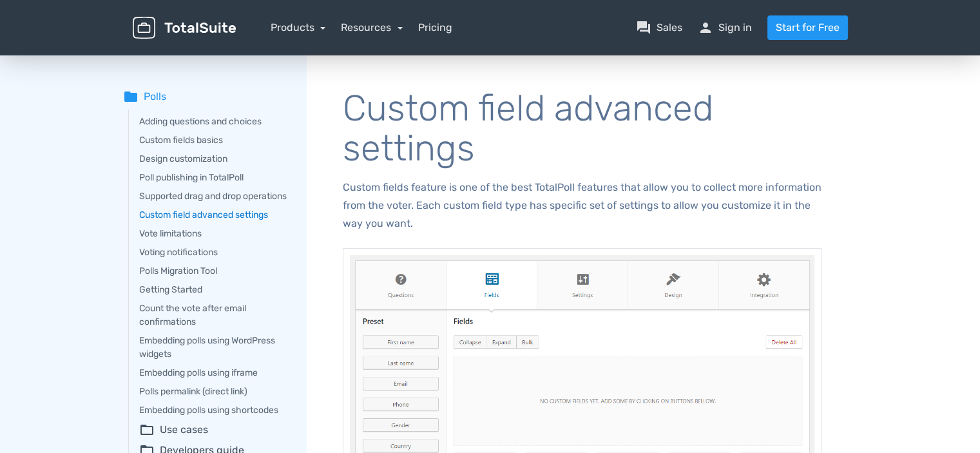
scroll to position [64, 0]
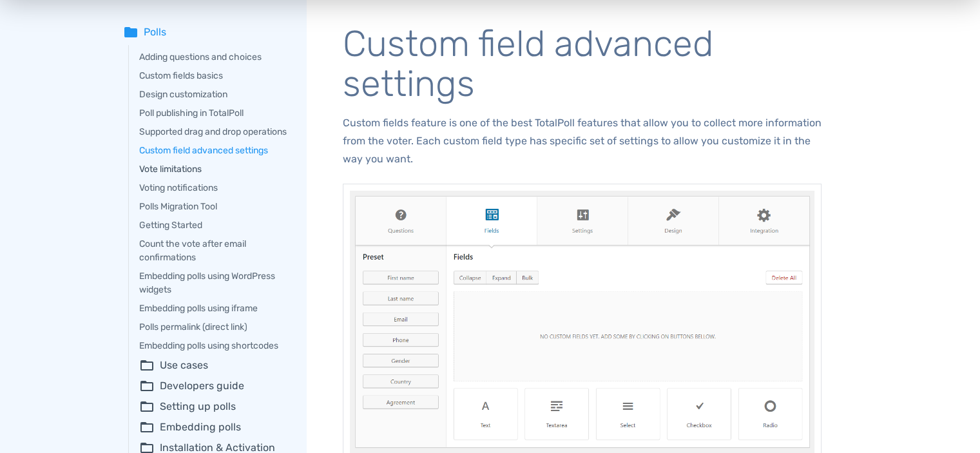
click at [188, 176] on link "Vote limitations" at bounding box center [213, 169] width 149 height 14
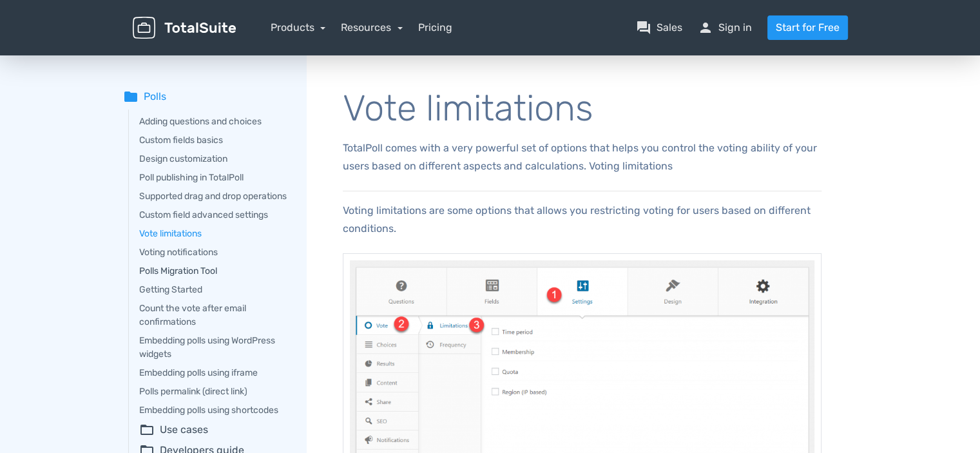
click at [195, 278] on link "Polls Migration Tool" at bounding box center [213, 271] width 149 height 14
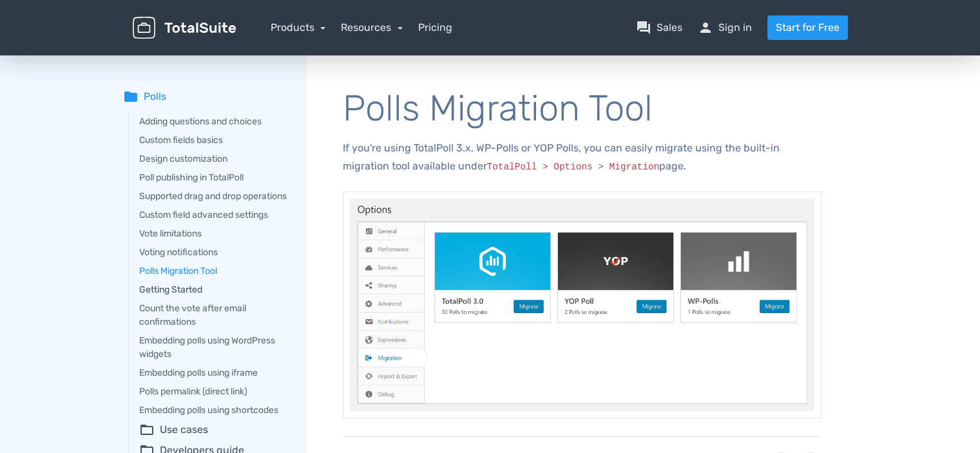
click at [187, 296] on link "Getting Started" at bounding box center [213, 290] width 149 height 14
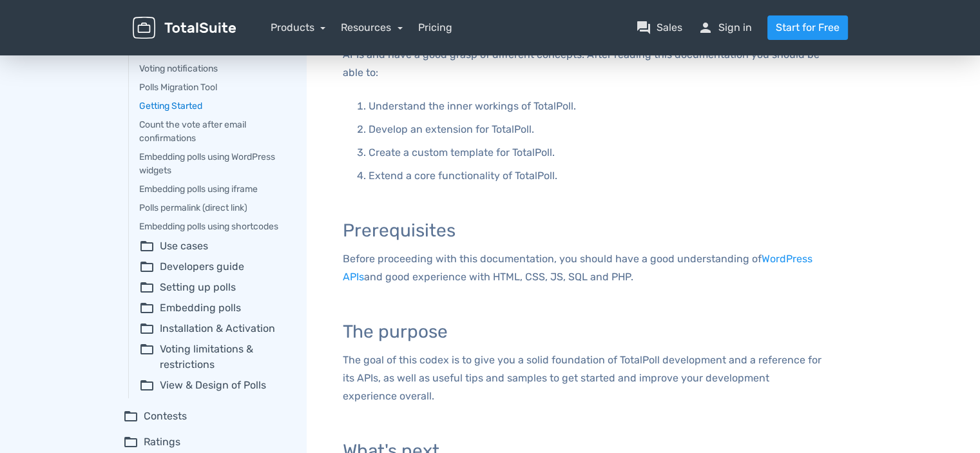
scroll to position [129, 0]
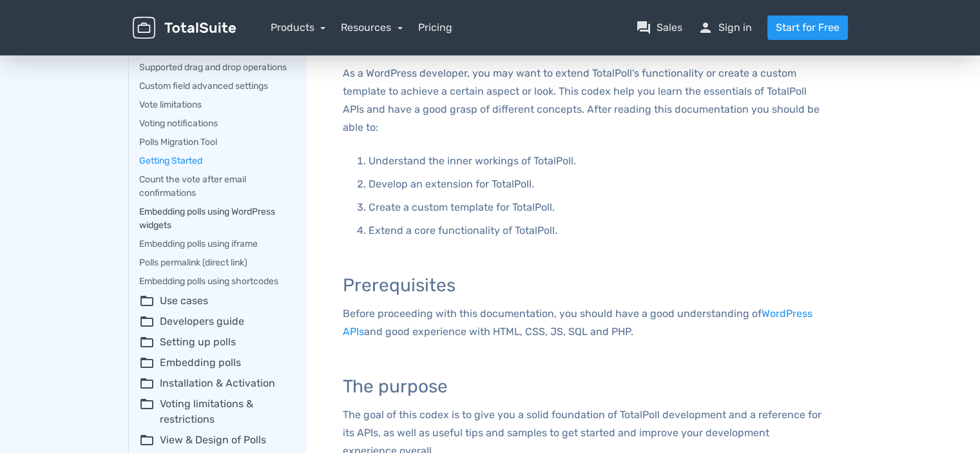
click at [231, 227] on link "Embedding polls using WordPress widgets" at bounding box center [213, 218] width 149 height 27
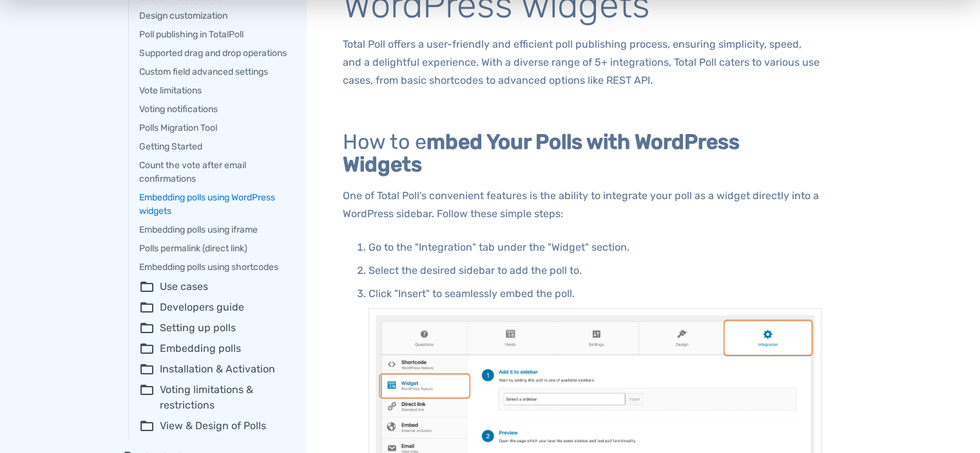
scroll to position [258, 0]
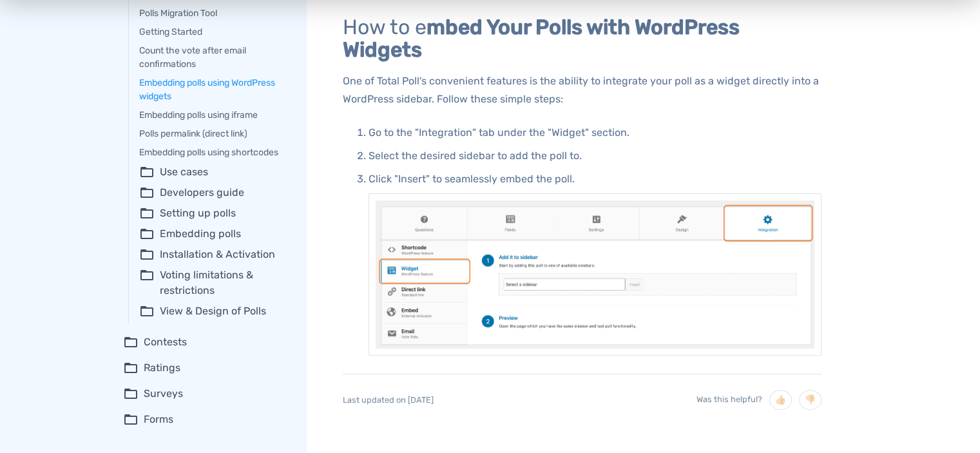
click at [241, 319] on summary "folder_open View & Design of Polls" at bounding box center [213, 310] width 149 height 15
click at [274, 343] on link "Adjusting the design of the Poll" at bounding box center [221, 336] width 133 height 14
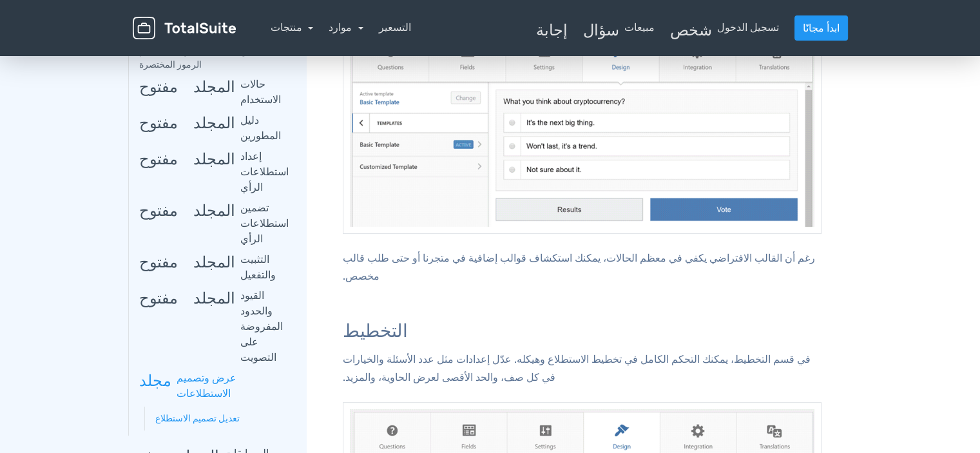
scroll to position [354, 0]
